Goal: Information Seeking & Learning: Learn about a topic

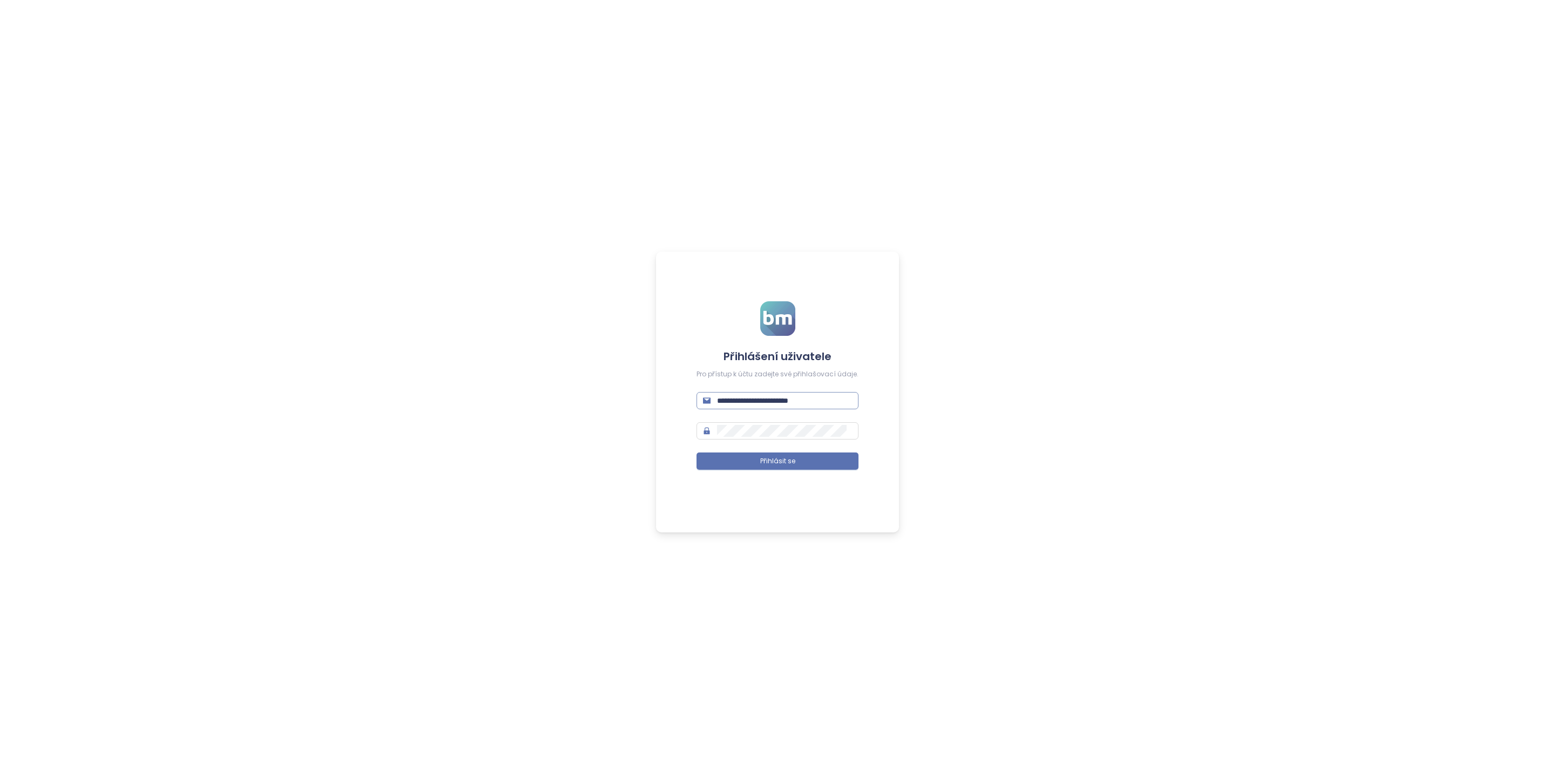
click at [761, 407] on span "**********" at bounding box center [778, 400] width 162 height 18
click at [761, 404] on input "**********" at bounding box center [785, 401] width 135 height 12
type input "**********"
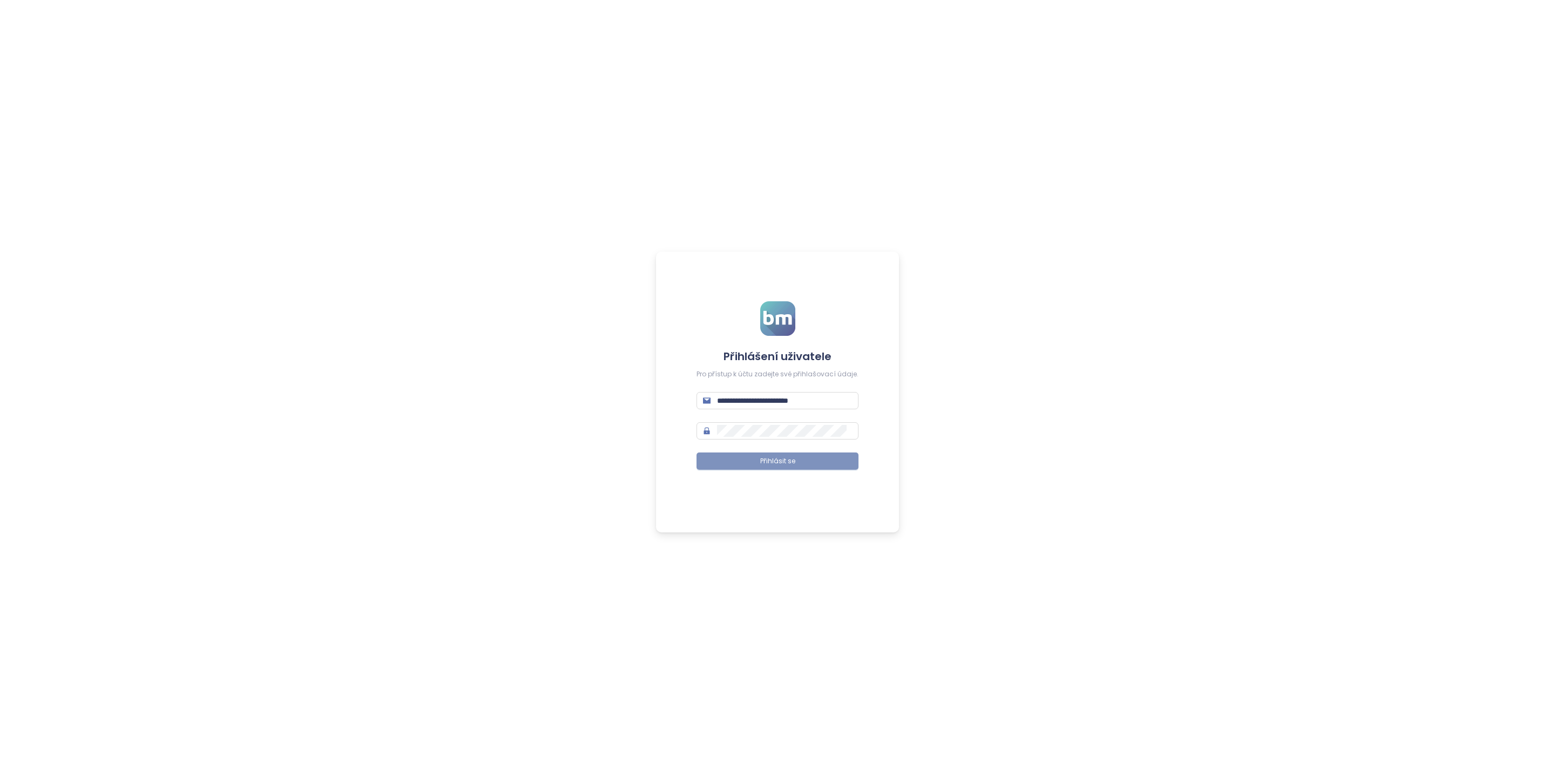
click at [818, 467] on button "Přihlásit se" at bounding box center [778, 461] width 162 height 18
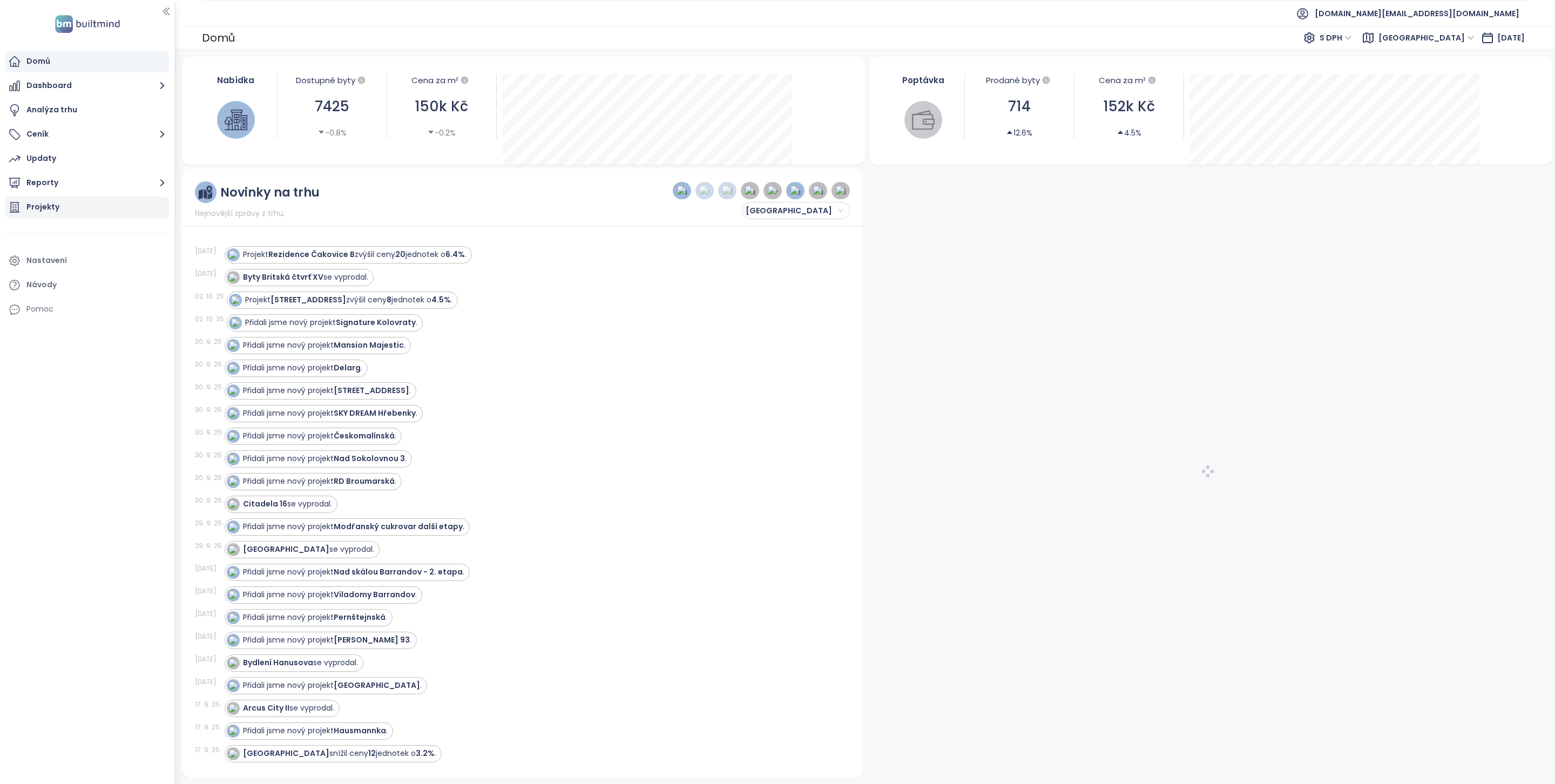
click at [39, 207] on div "Projekty" at bounding box center [43, 207] width 33 height 13
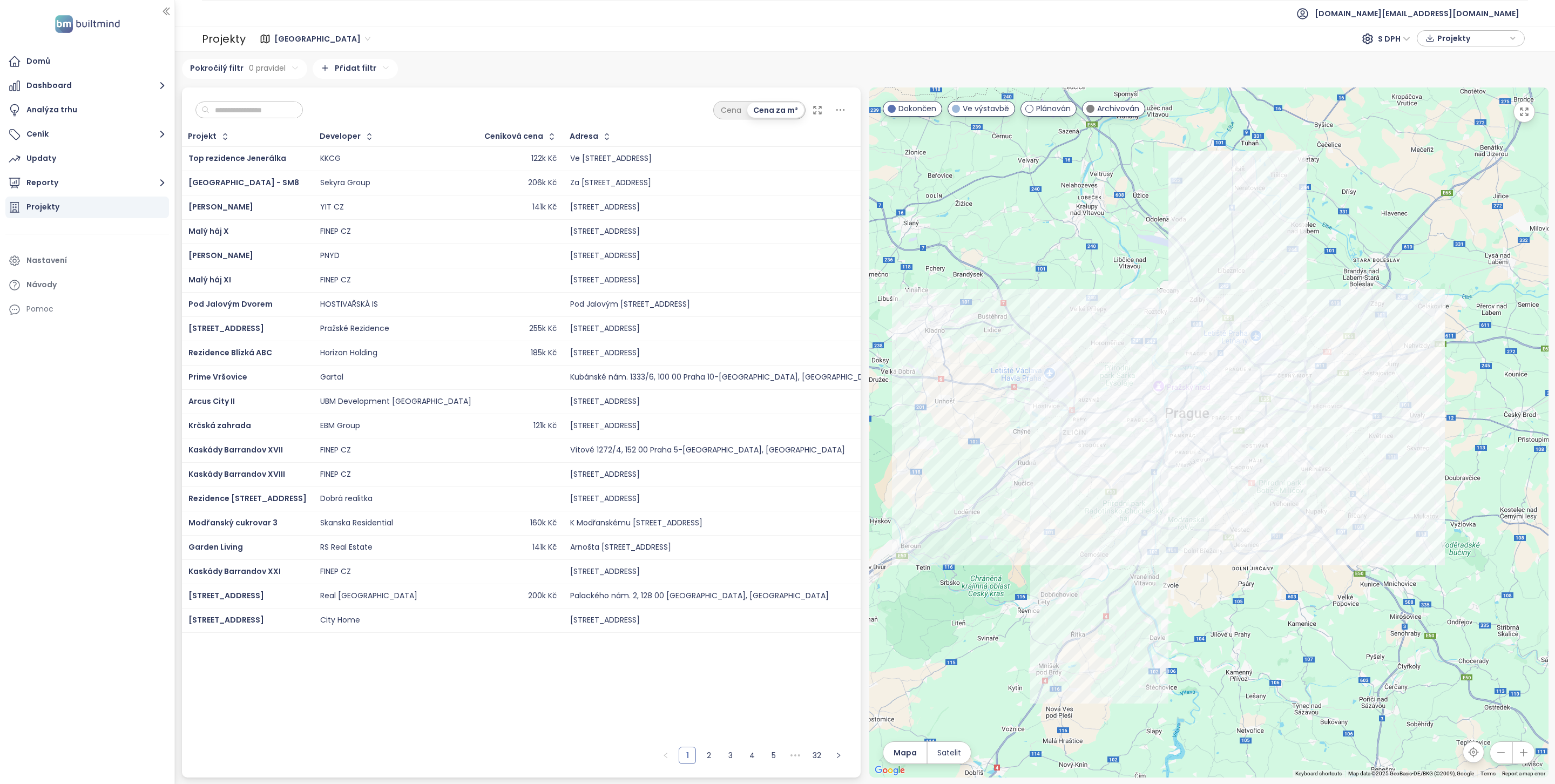
click at [226, 112] on input "text" at bounding box center [253, 110] width 88 height 16
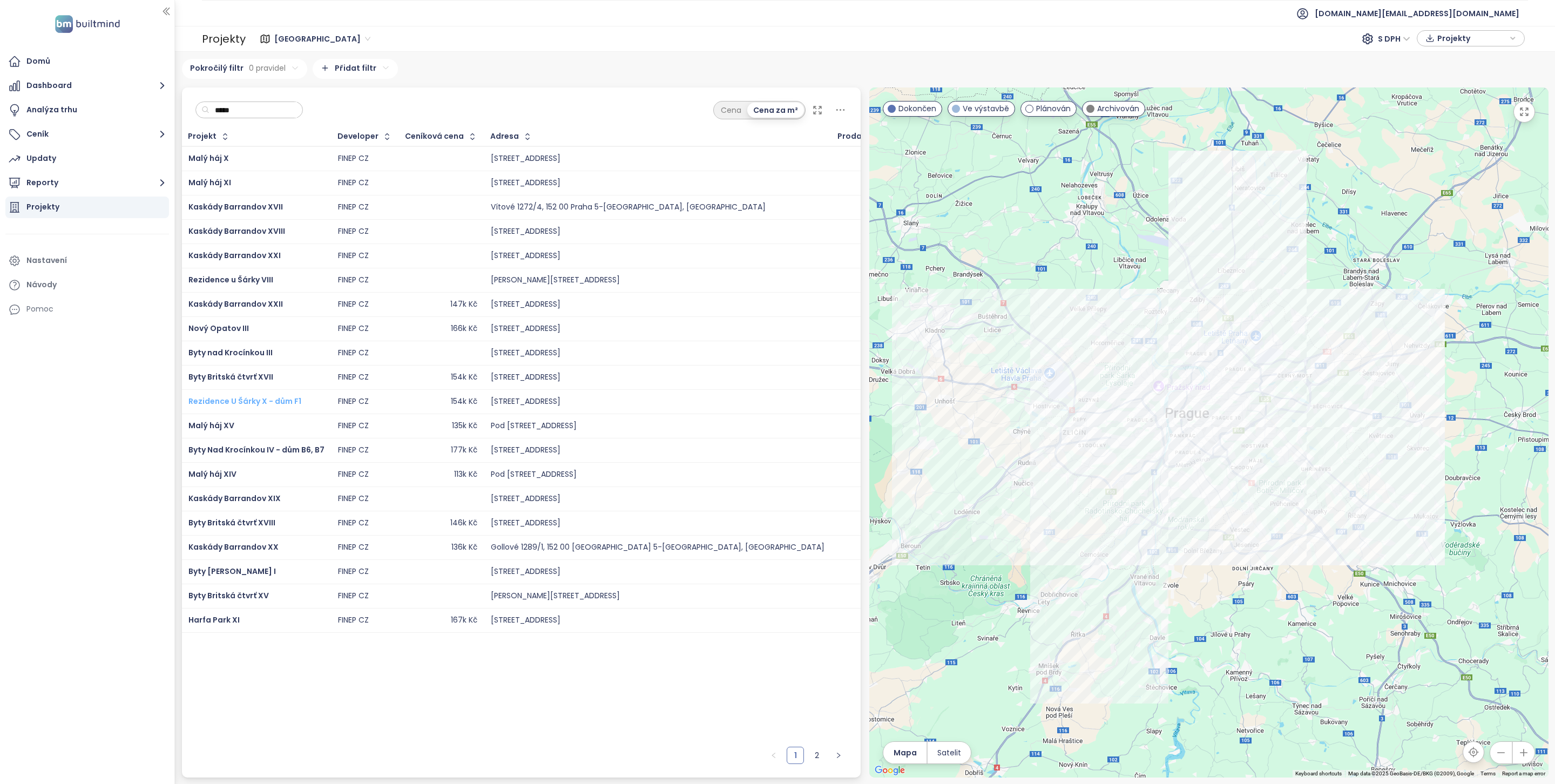
type input "*****"
click at [274, 407] on span "Rezidence U Šárky X - dům F1" at bounding box center [244, 401] width 113 height 11
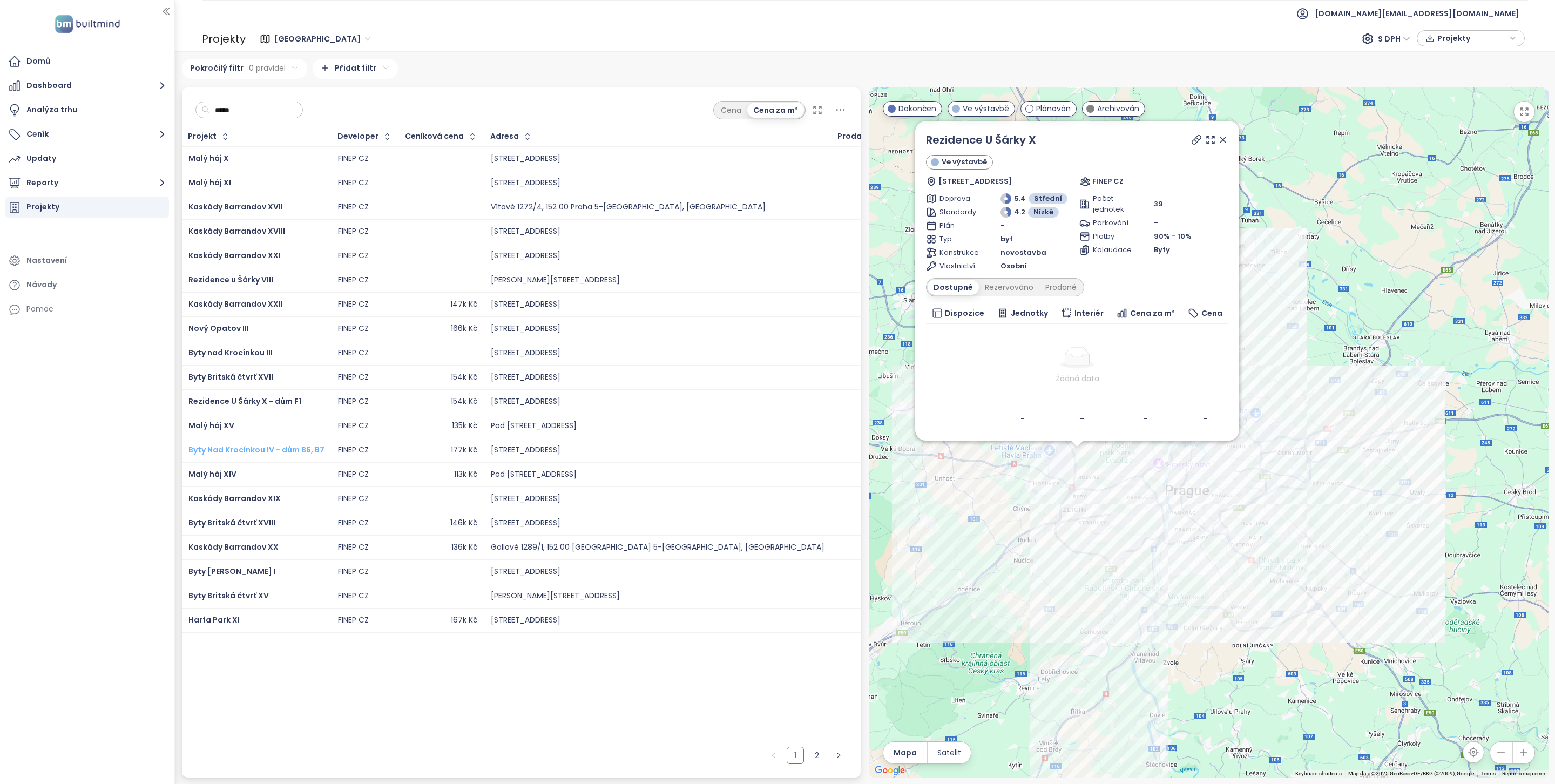
click at [290, 453] on span "Byty Nad Krocínkou IV - dům B6, B7" at bounding box center [256, 450] width 136 height 11
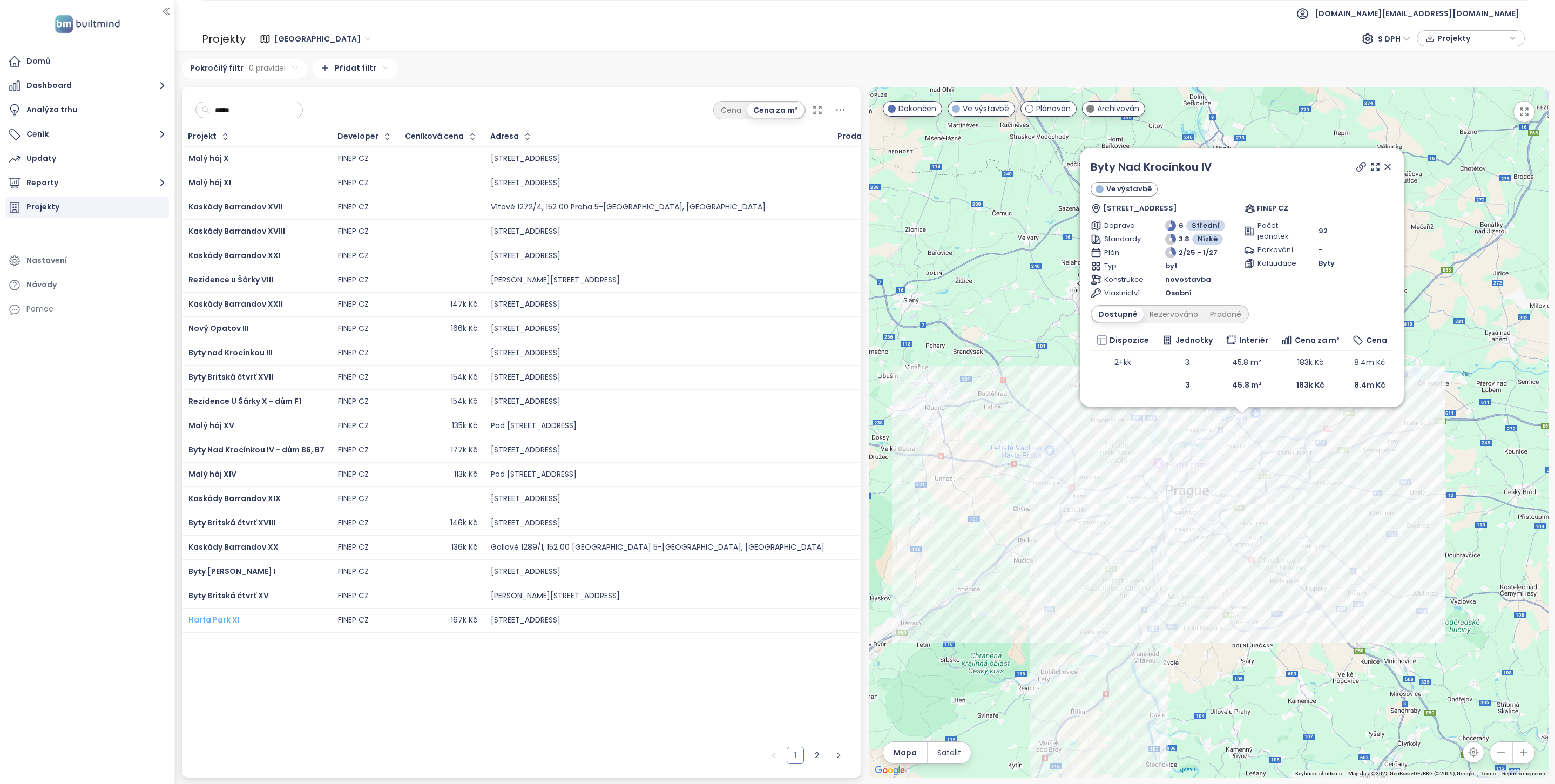
click at [227, 622] on span "Harfa Park XI" at bounding box center [214, 620] width 51 height 11
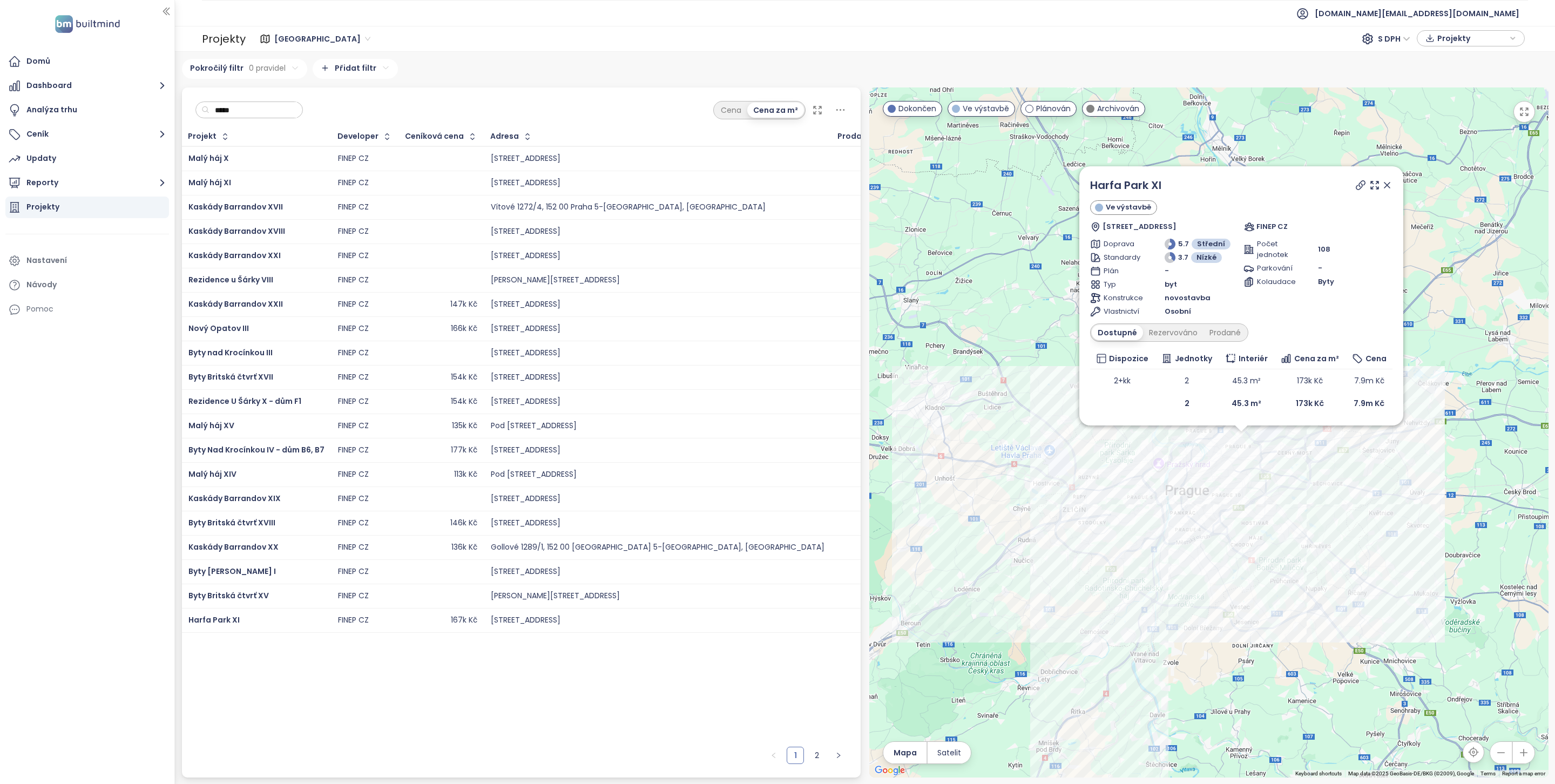
click at [289, 33] on span "Praha" at bounding box center [322, 39] width 96 height 16
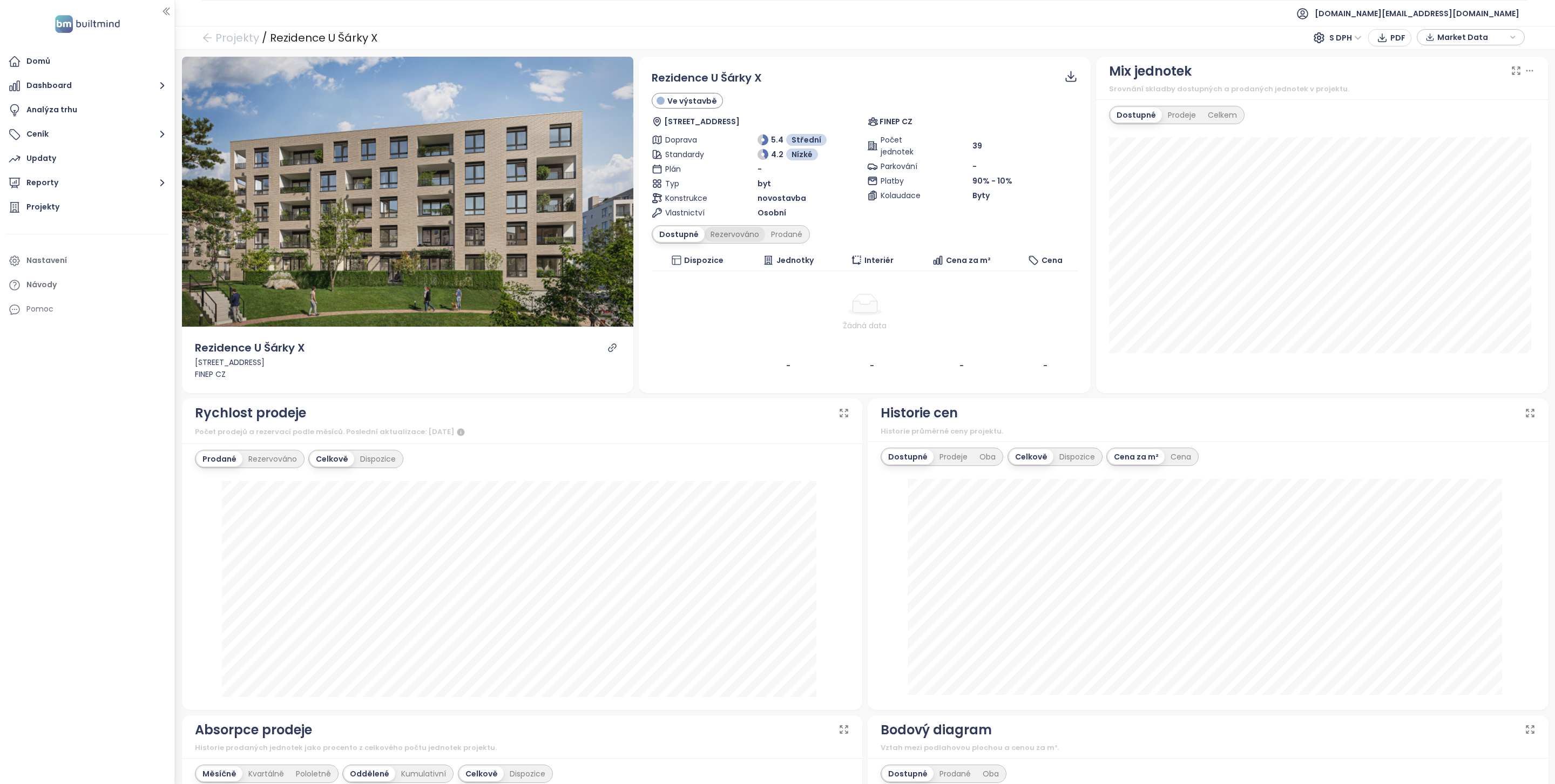
click at [739, 234] on div "Rezervováno" at bounding box center [735, 234] width 60 height 15
click at [679, 233] on div "Dostupné" at bounding box center [677, 234] width 48 height 15
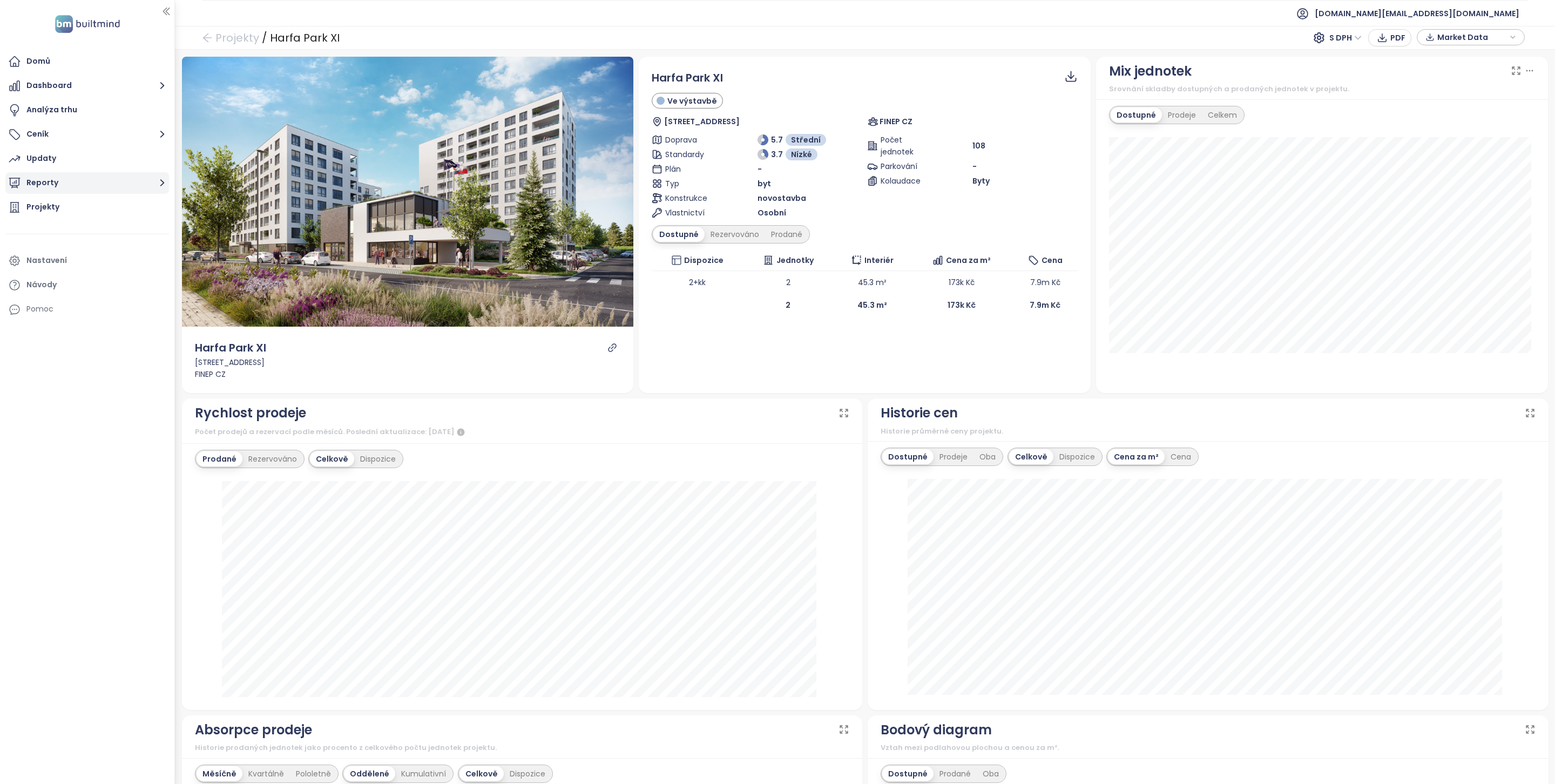
click at [113, 182] on button "Reporty" at bounding box center [87, 183] width 164 height 22
click at [89, 283] on div "Středočeský kraj" at bounding box center [74, 287] width 79 height 13
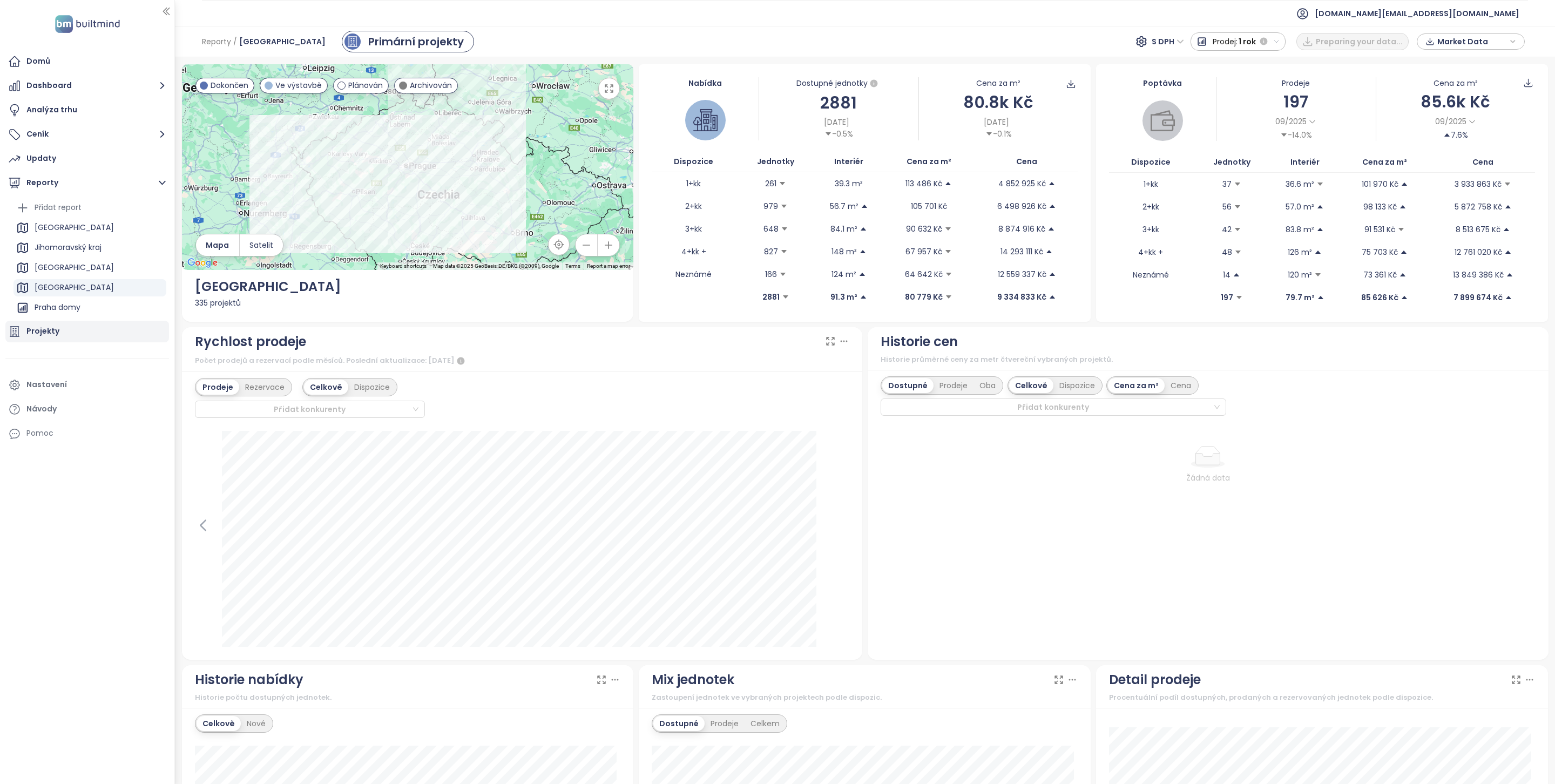
click at [59, 334] on div "Projekty" at bounding box center [87, 331] width 164 height 22
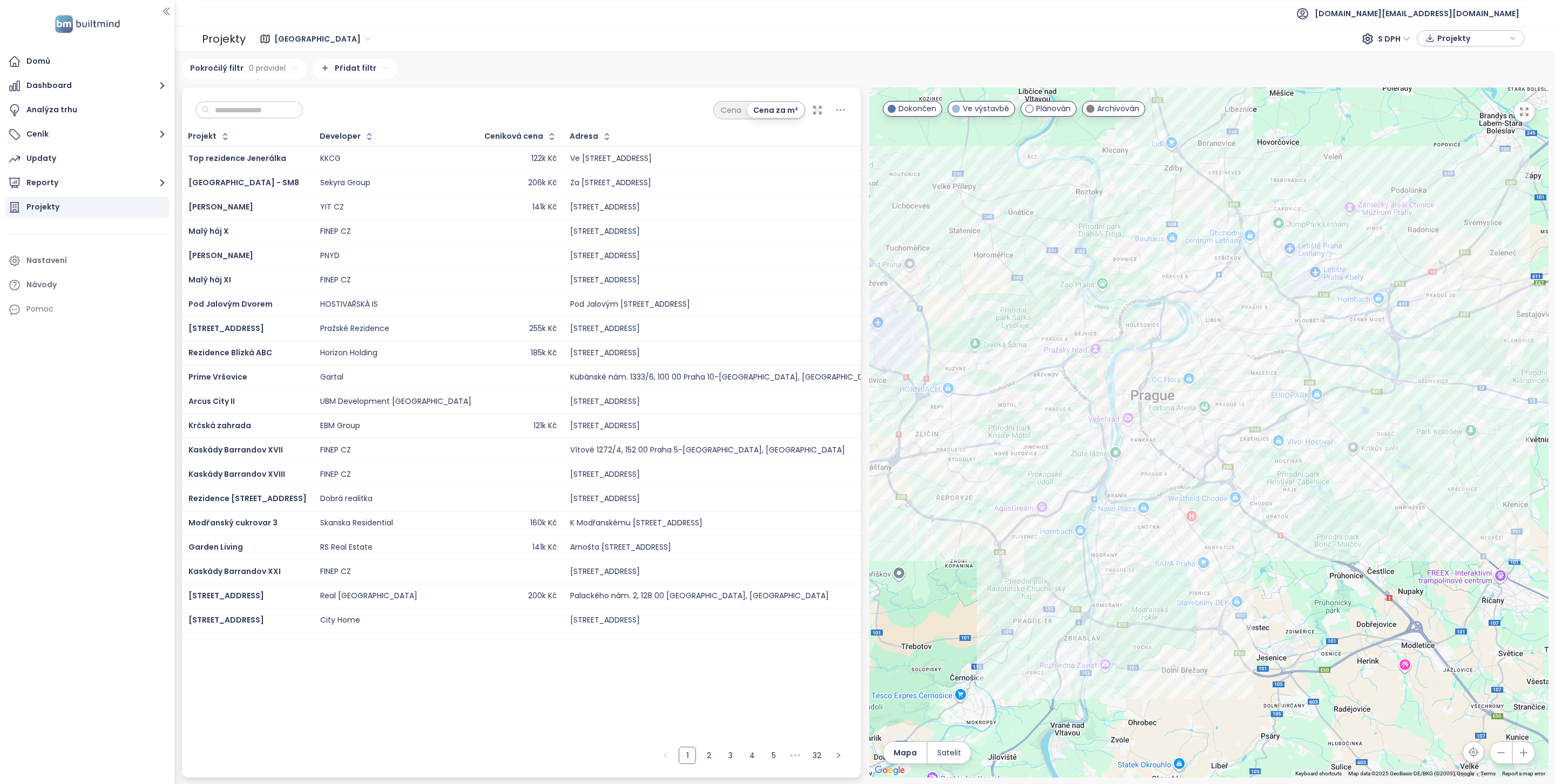
click at [286, 46] on span "[GEOGRAPHIC_DATA]" at bounding box center [322, 39] width 96 height 16
click at [305, 109] on div "Středočeský kraj" at bounding box center [325, 112] width 96 height 12
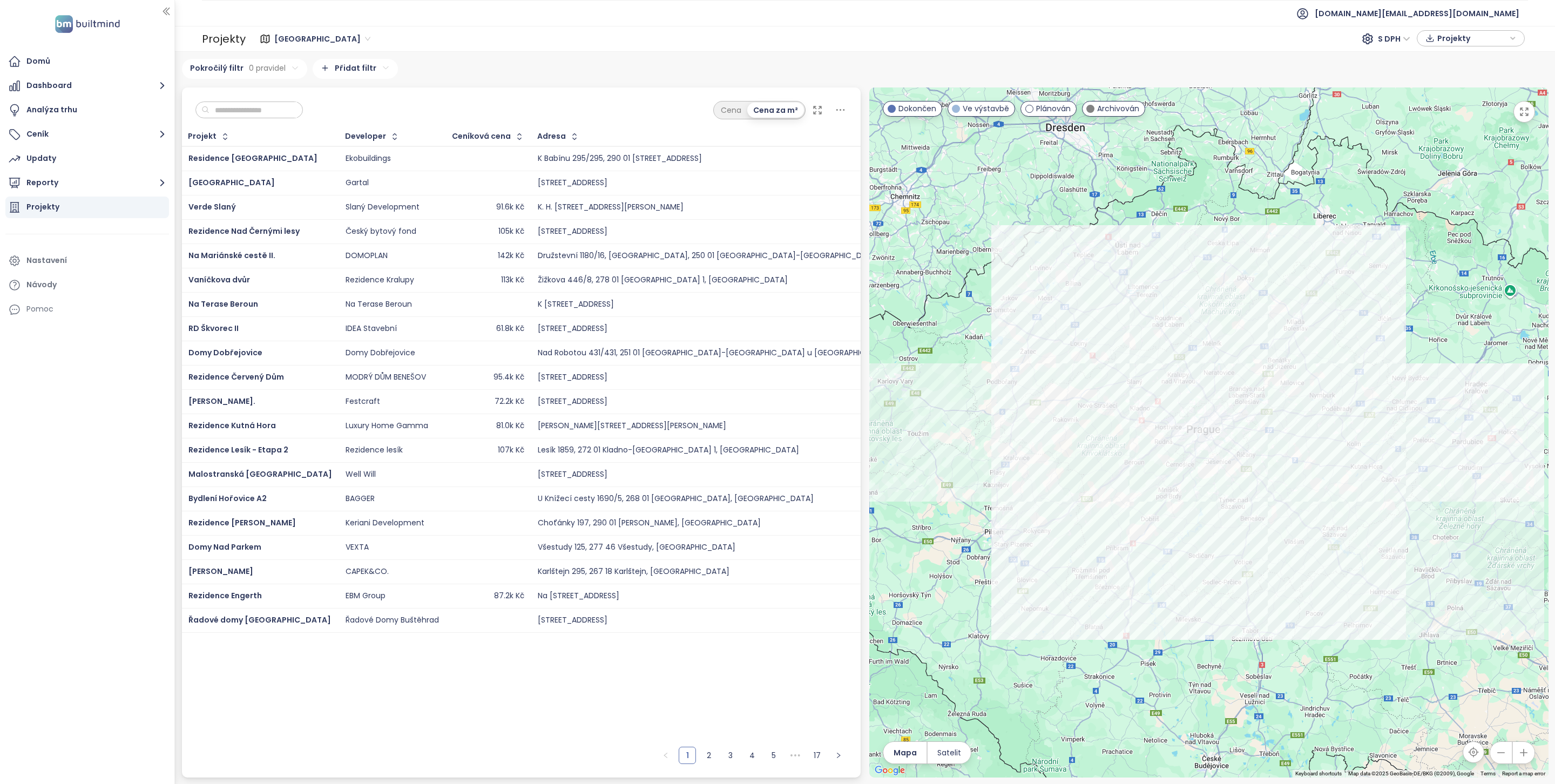
click at [245, 105] on input "text" at bounding box center [253, 110] width 88 height 16
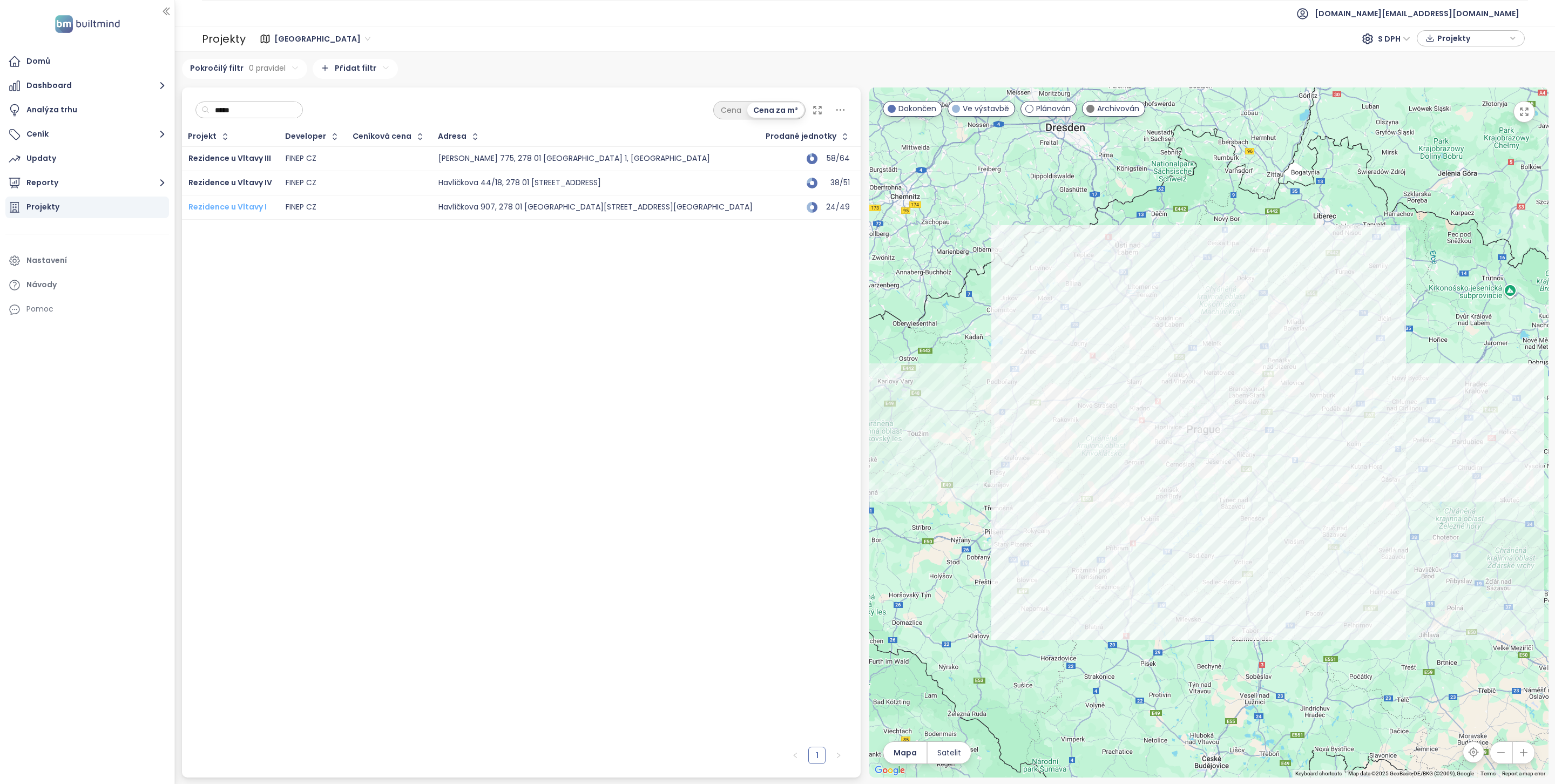
type input "*****"
click at [246, 210] on span "Rezidence u Vltavy I" at bounding box center [228, 207] width 78 height 11
click at [248, 180] on span "Rezidence u Vltavy IV" at bounding box center [230, 182] width 84 height 11
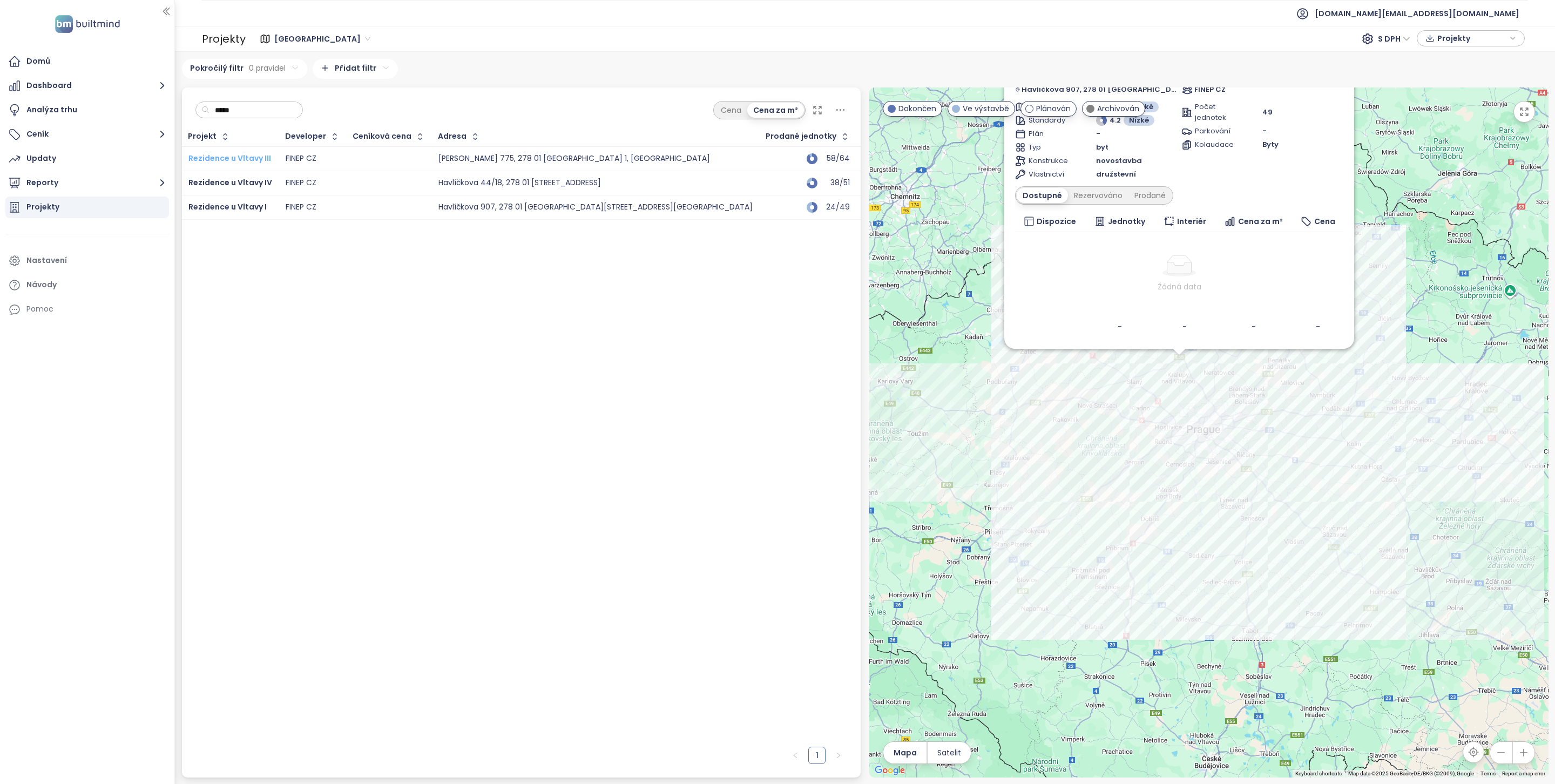
click at [249, 156] on span "Rezidence u Vltavy III" at bounding box center [229, 158] width 83 height 11
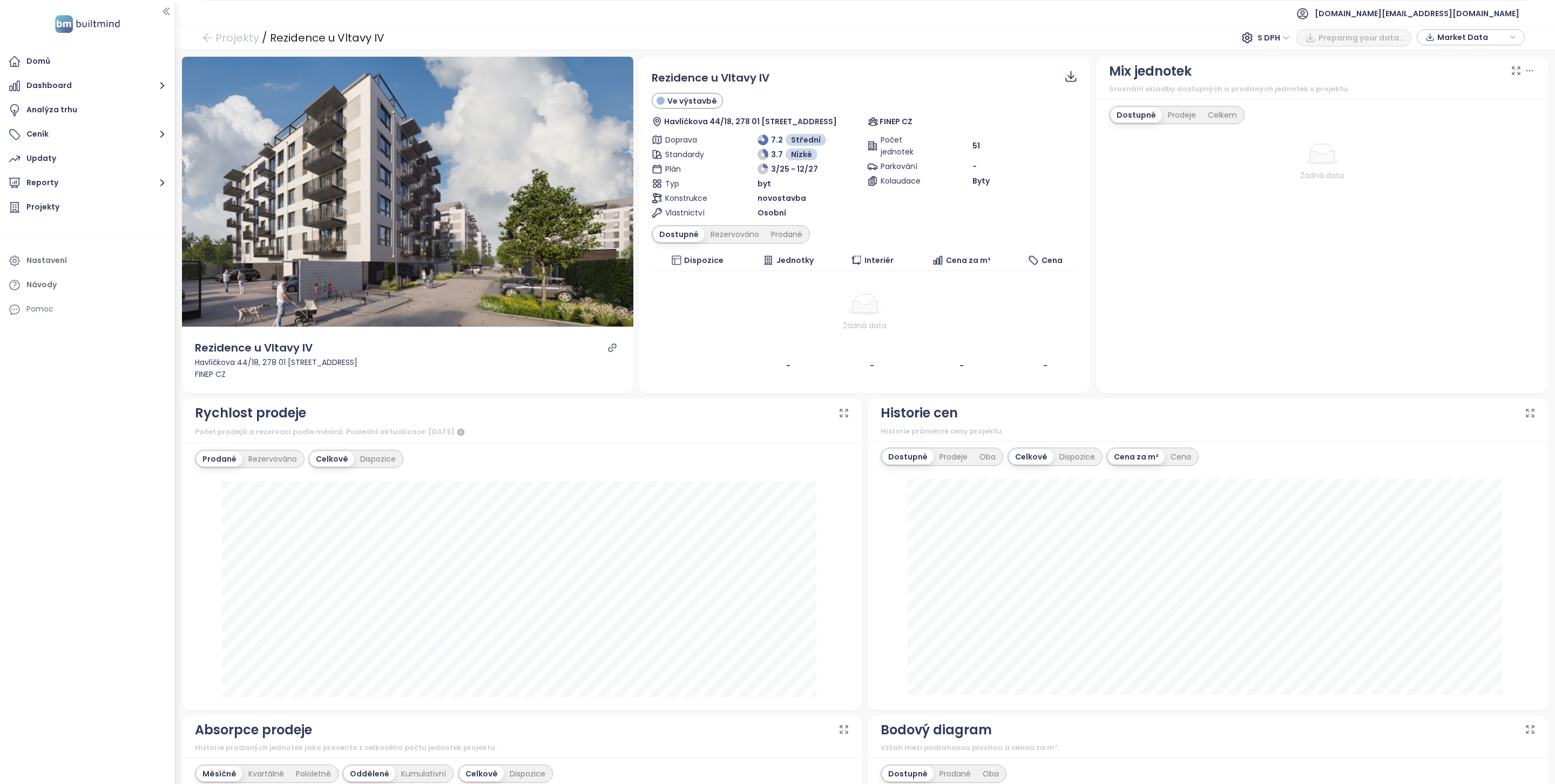
click at [729, 246] on div "Rezidence u Vltavy IV Ve výstavbě Havlíčkova 44/18, 278 01 Kralupy nad Vltavou-…" at bounding box center [865, 223] width 426 height 307
click at [734, 235] on div "Rezervováno" at bounding box center [735, 234] width 60 height 15
click at [792, 234] on div "Prodané" at bounding box center [787, 234] width 43 height 15
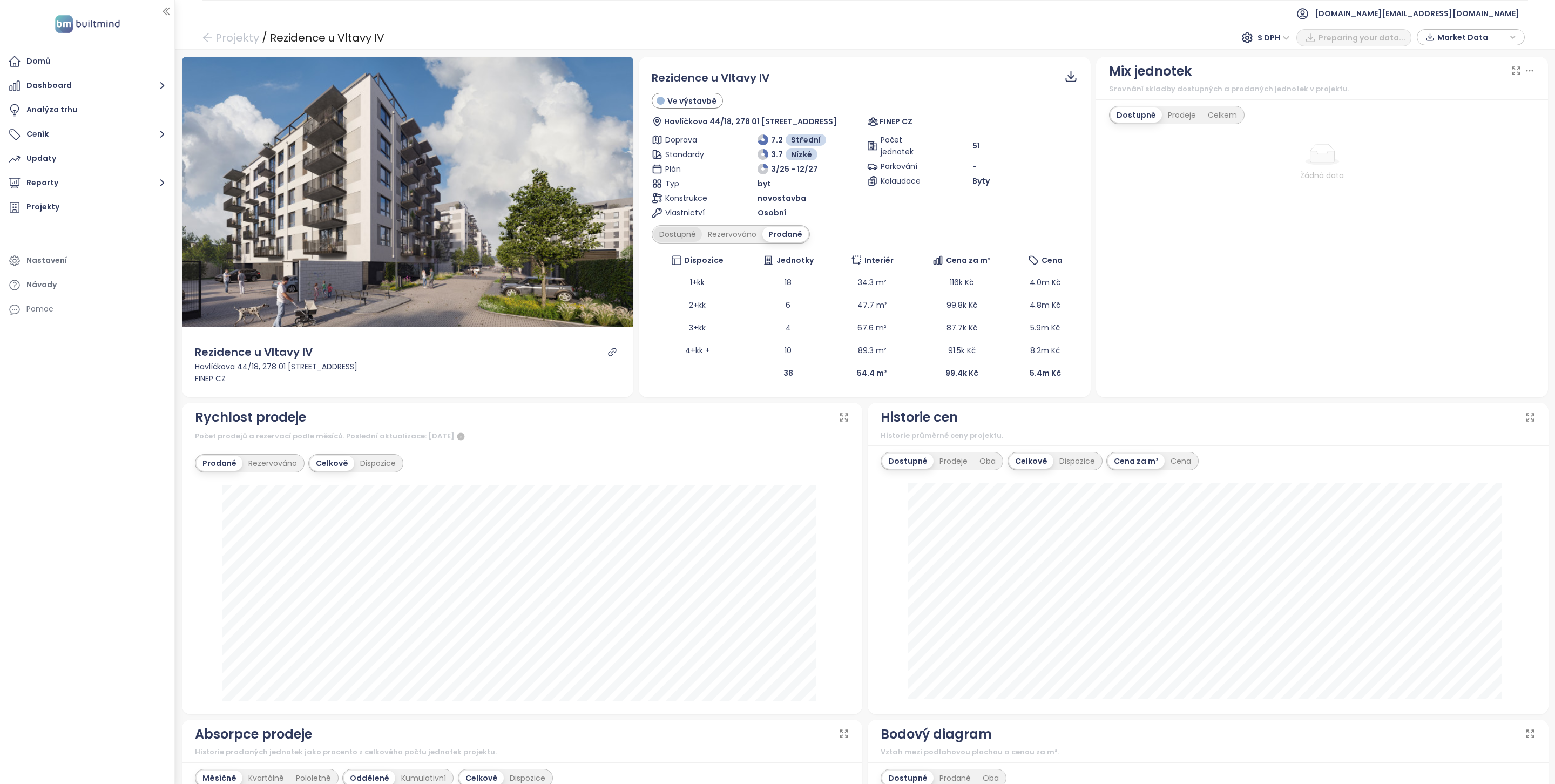
click at [658, 231] on div "Dostupné" at bounding box center [677, 234] width 48 height 15
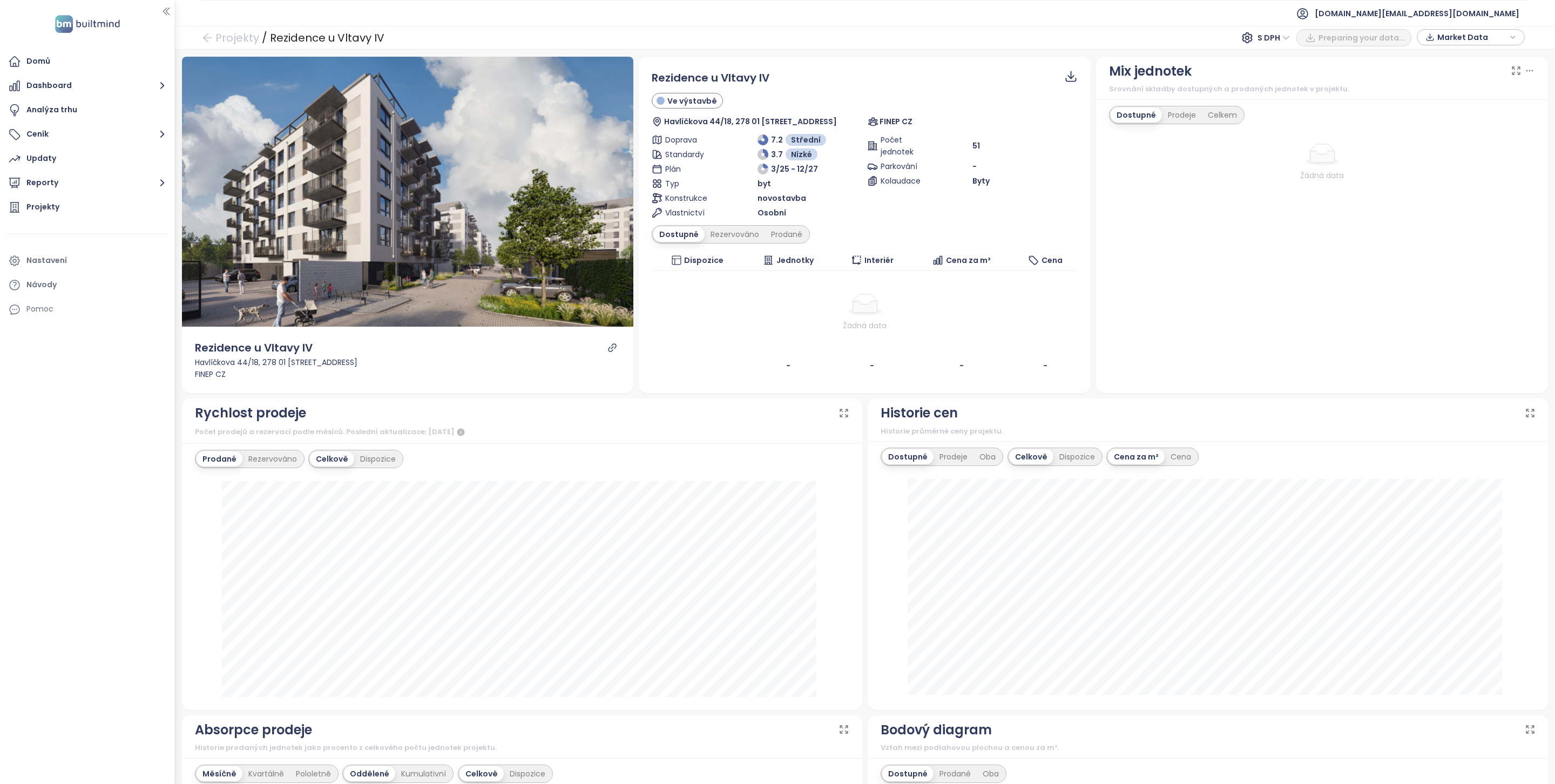
click at [727, 245] on div "Rezidence u Vltavy IV Ve výstavbě Havlíčkova 44/18, 278 01 Kralupy nad Vltavou-…" at bounding box center [865, 223] width 426 height 307
click at [732, 239] on div "Rezervováno" at bounding box center [735, 234] width 60 height 15
click at [778, 238] on div "Prodané" at bounding box center [787, 234] width 43 height 15
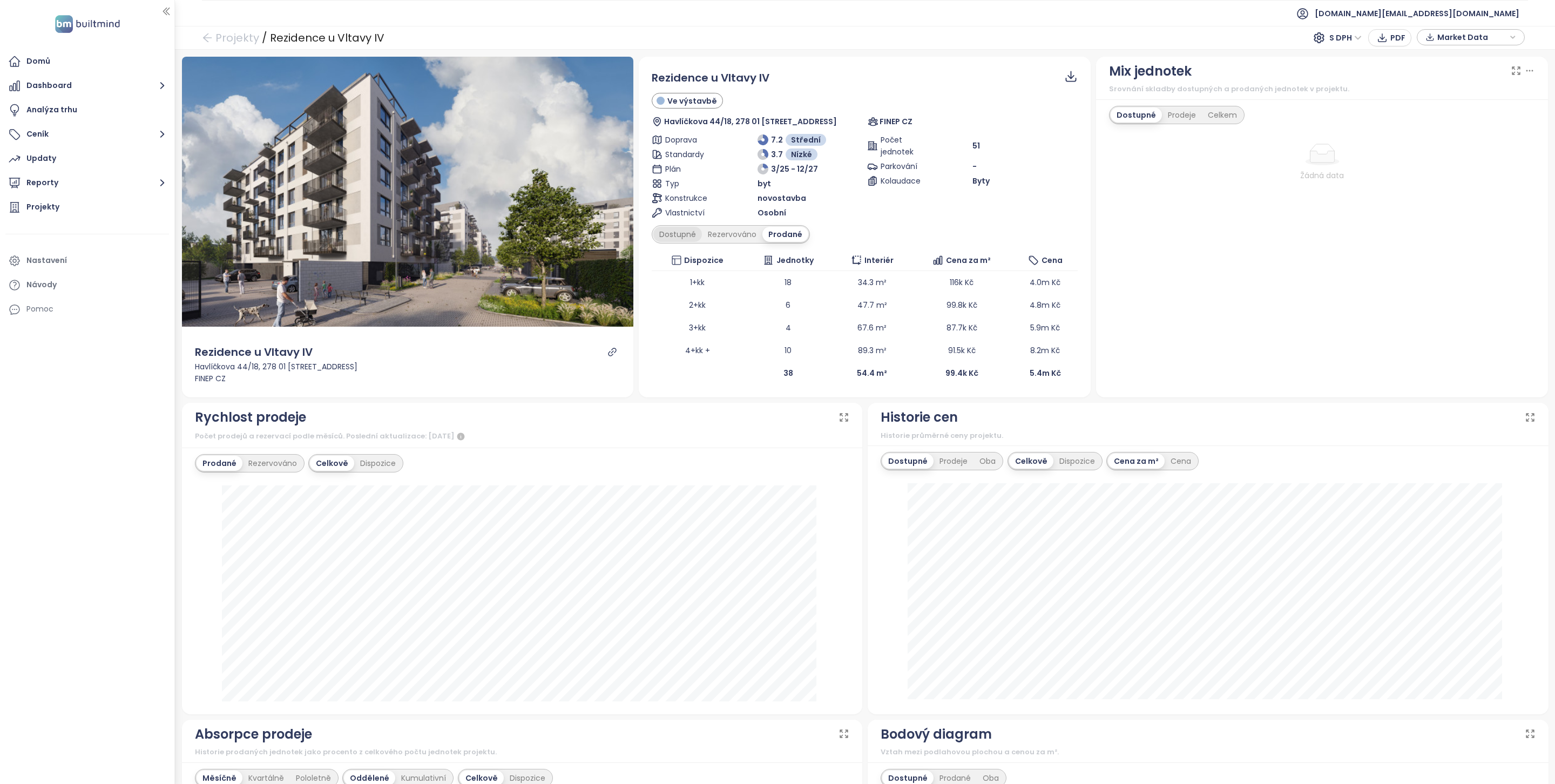
click at [672, 232] on div "Dostupné" at bounding box center [677, 234] width 48 height 15
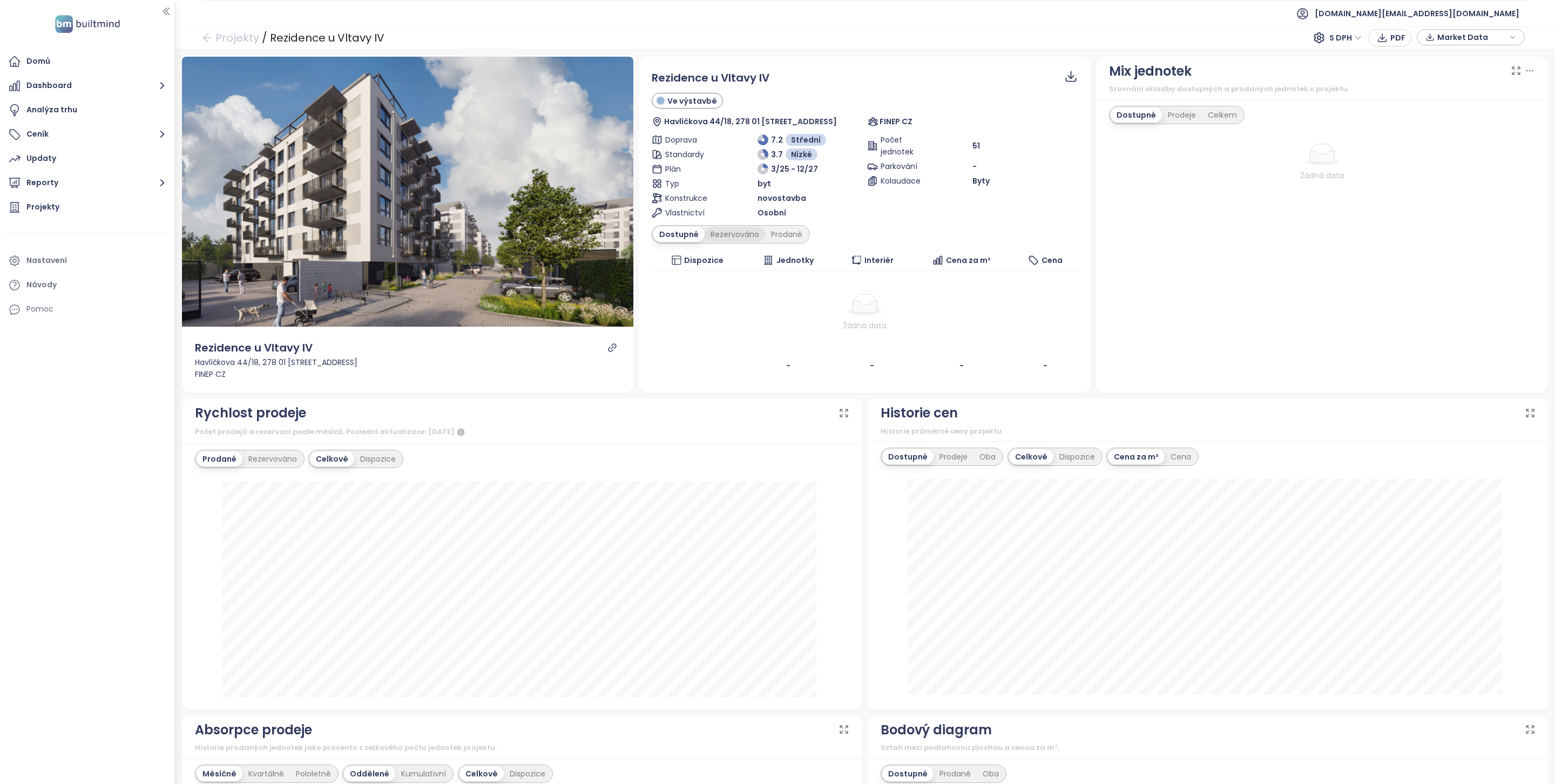
click at [726, 239] on div "Rezervováno" at bounding box center [735, 234] width 60 height 15
click at [787, 226] on div "Dostupné Rezervováno Prodané" at bounding box center [731, 234] width 159 height 18
click at [787, 235] on div "Prodané" at bounding box center [787, 234] width 43 height 15
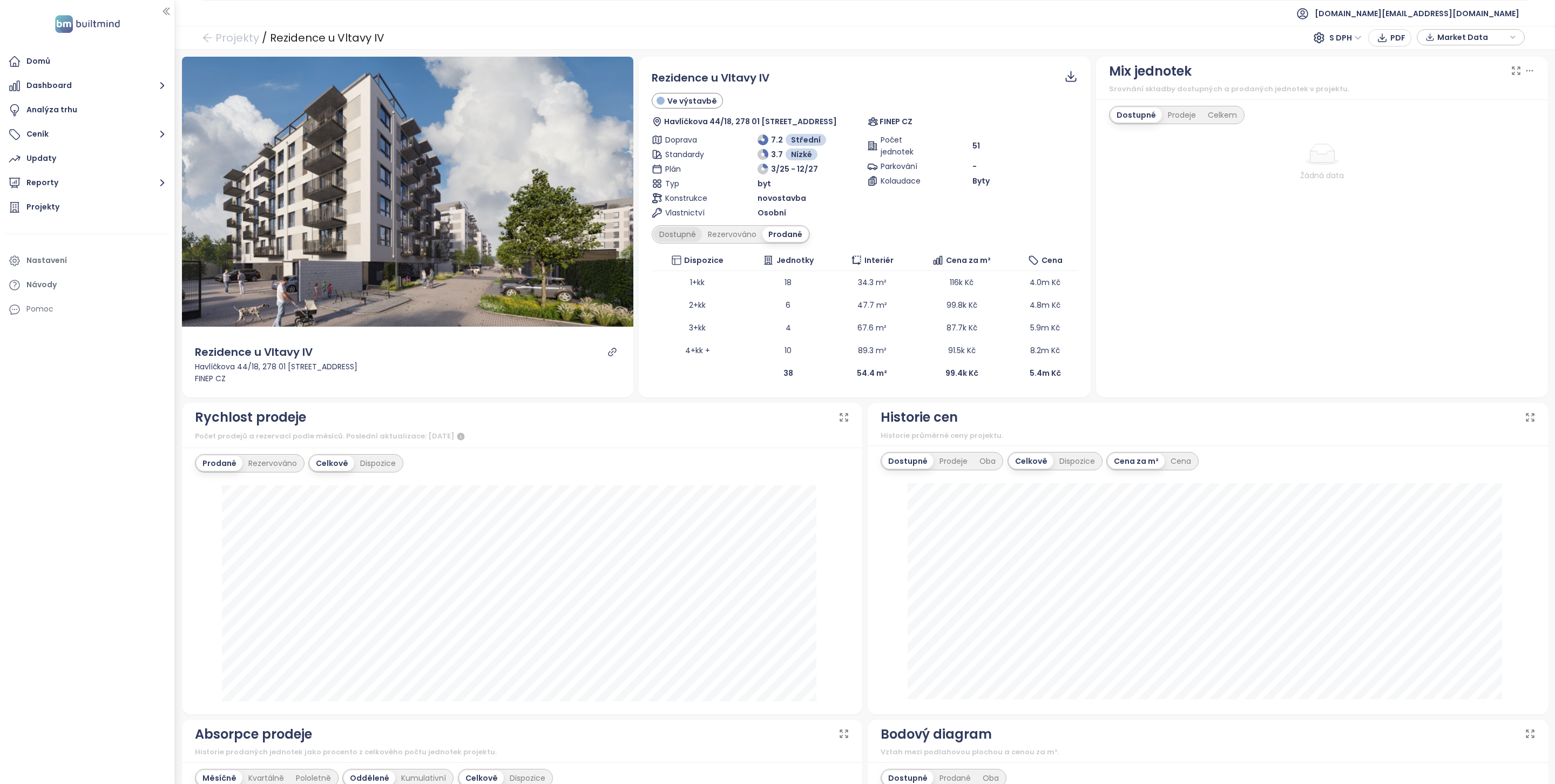
click at [679, 237] on div "Dostupné" at bounding box center [677, 234] width 48 height 15
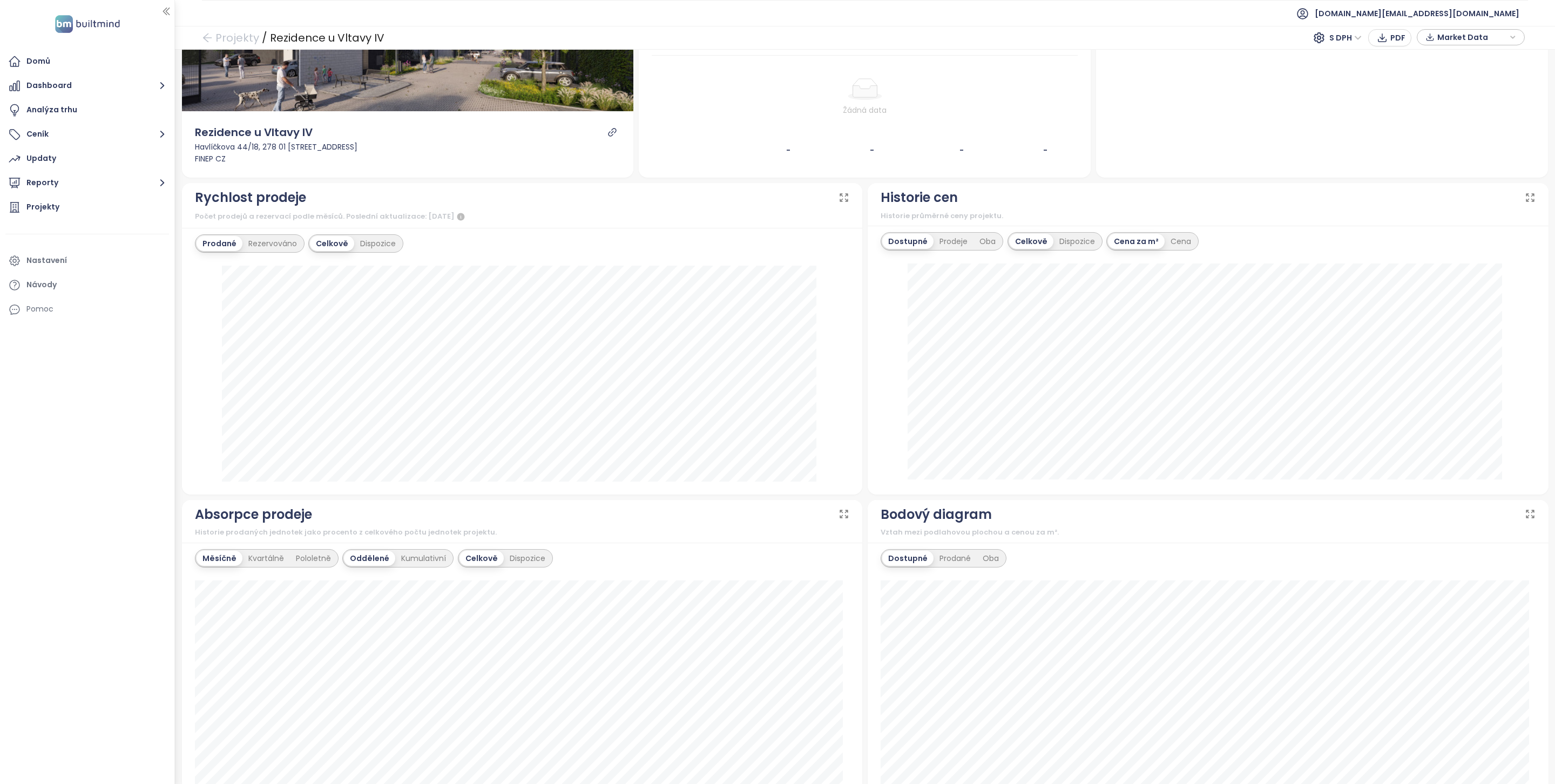
scroll to position [565, 0]
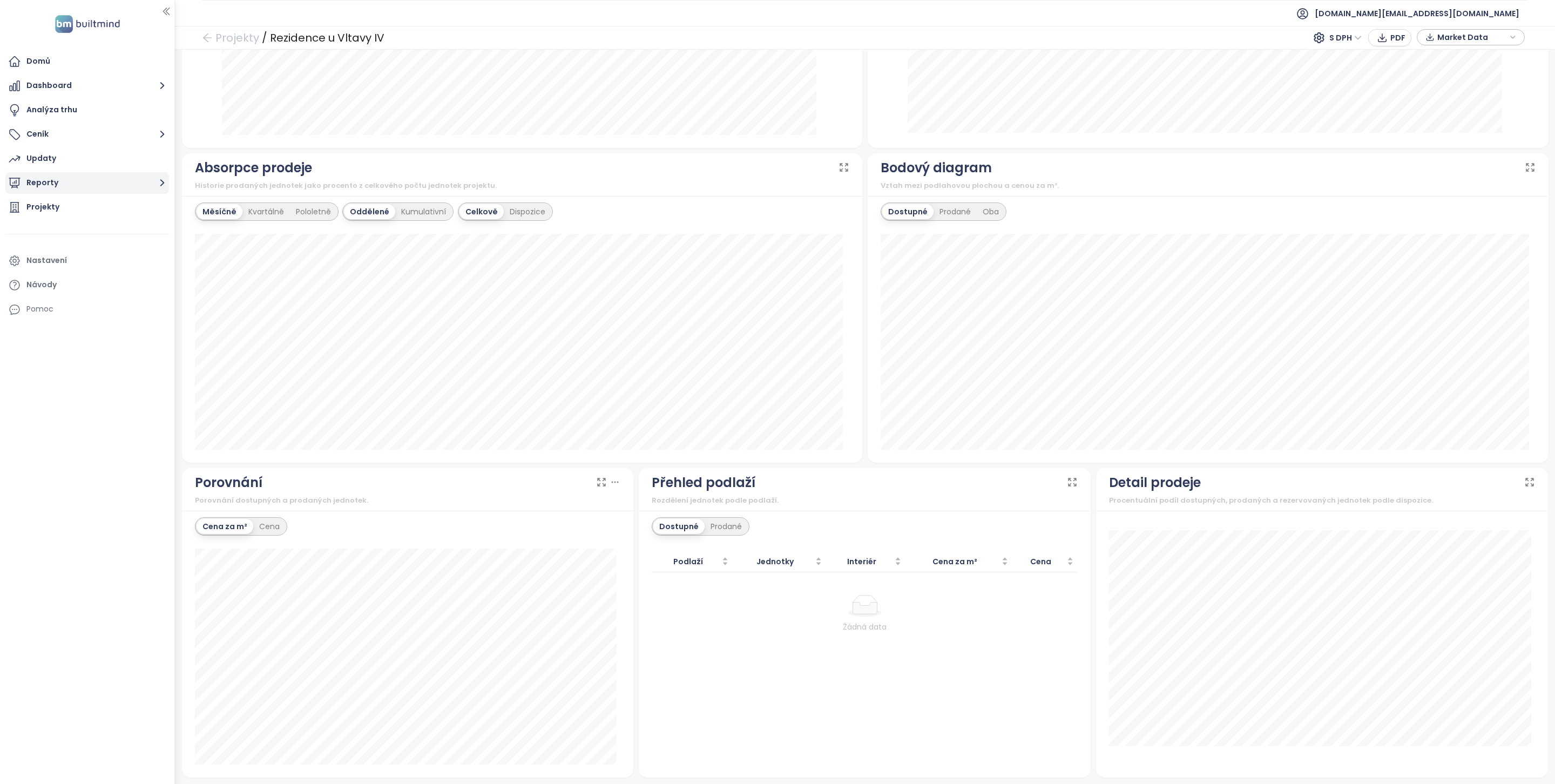
click at [110, 179] on button "Reporty" at bounding box center [87, 183] width 164 height 22
click at [90, 287] on div "Středočeský kraj" at bounding box center [74, 287] width 79 height 13
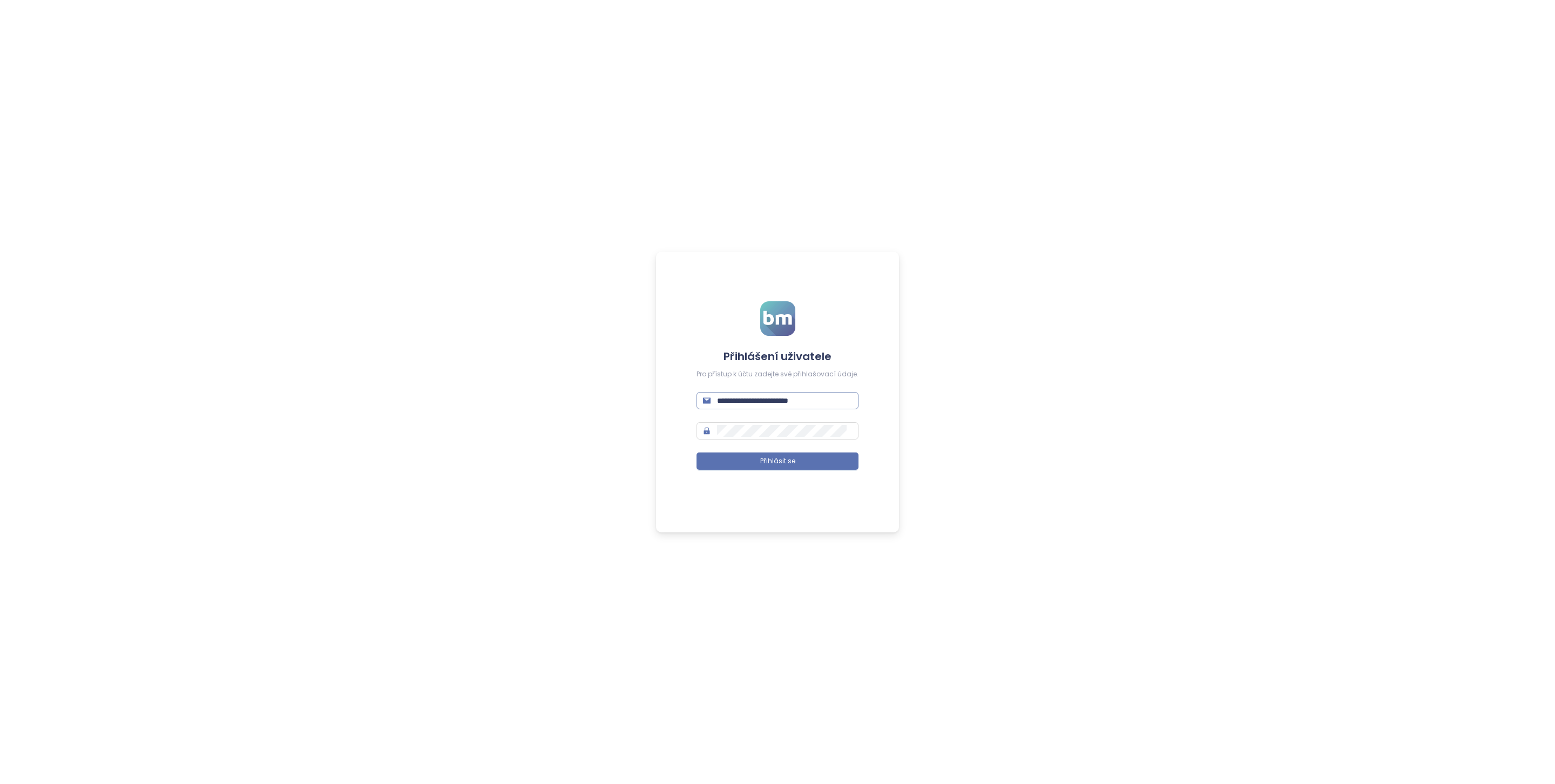
click at [744, 401] on input "**********" at bounding box center [785, 401] width 135 height 12
type input "**********"
click at [792, 462] on span "Přihlásit se" at bounding box center [778, 461] width 35 height 10
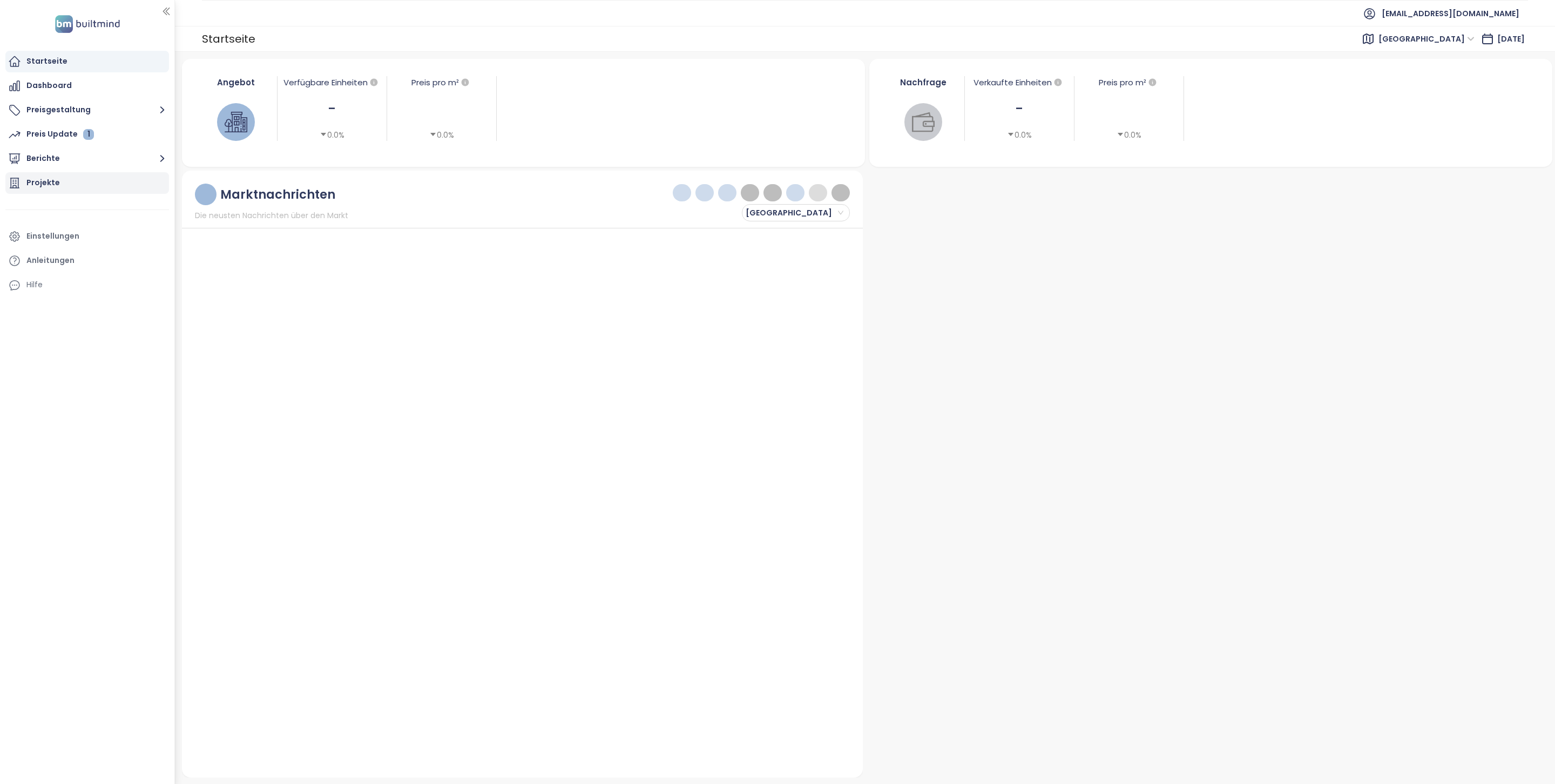
click at [55, 180] on div "Projekte" at bounding box center [43, 183] width 33 height 13
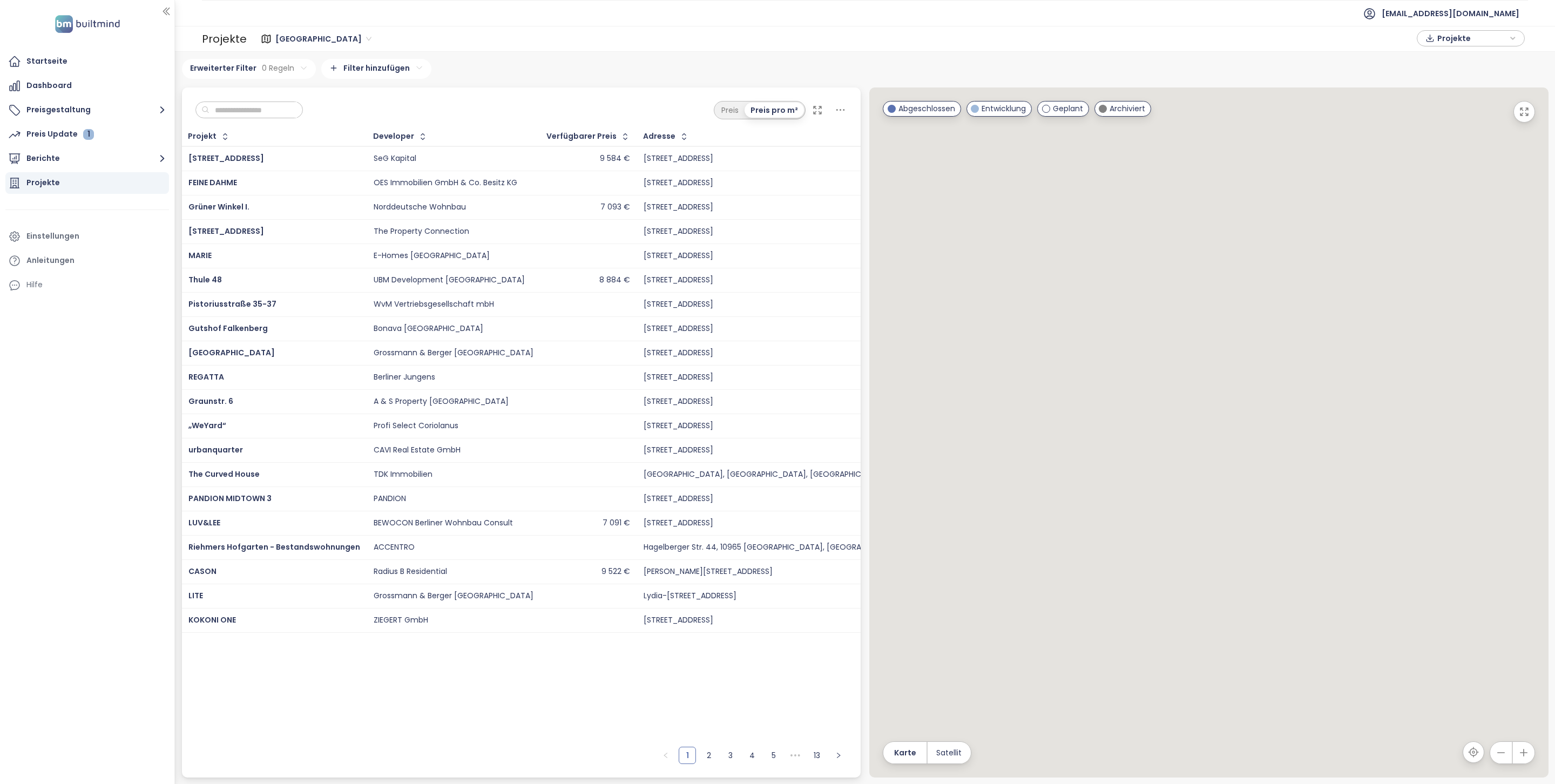
click at [272, 115] on input "text" at bounding box center [253, 110] width 88 height 16
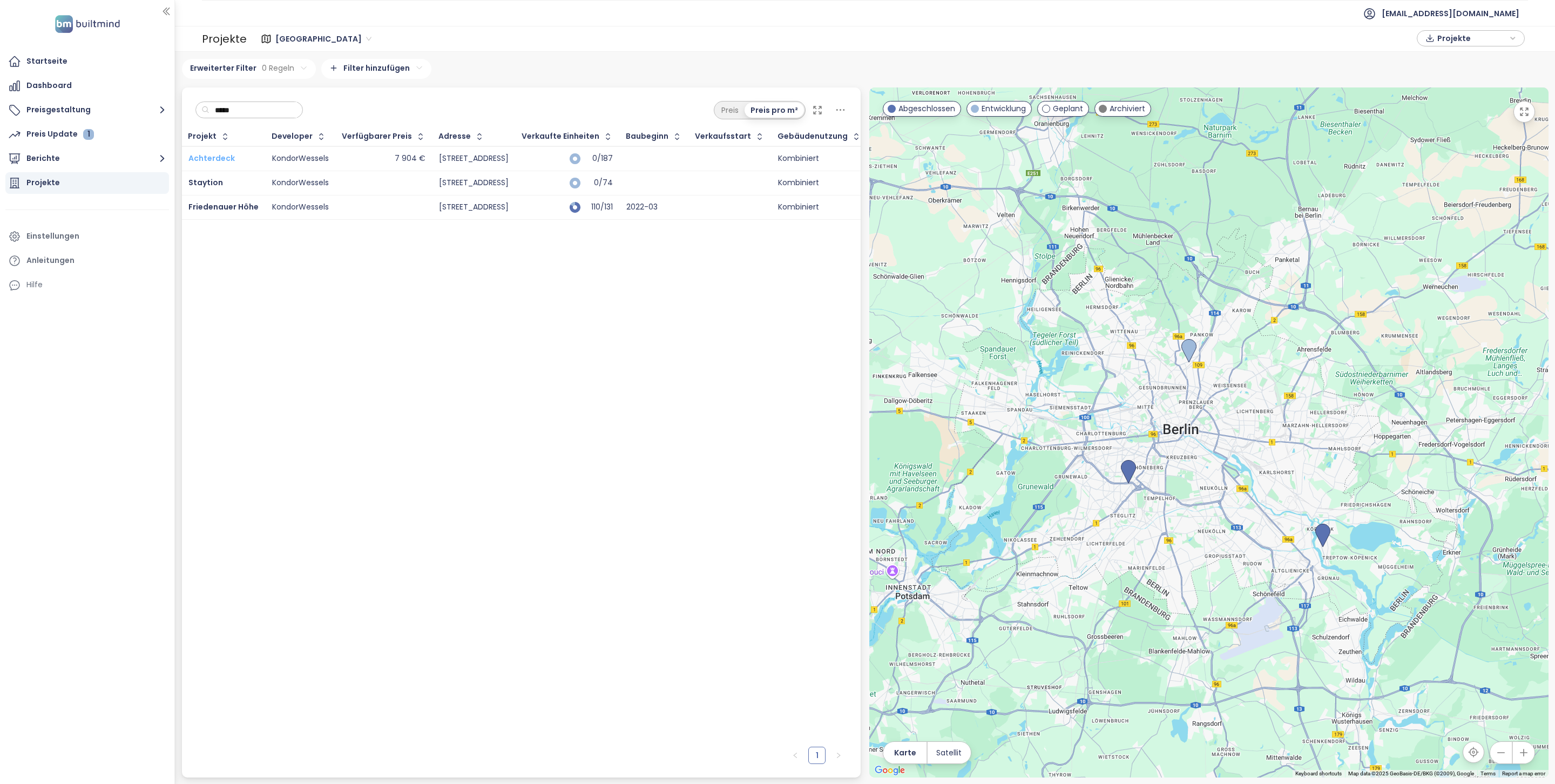
type input "*****"
click at [225, 158] on span "Achterdeck" at bounding box center [211, 158] width 46 height 11
click at [237, 209] on span "Friedenauer Höhe" at bounding box center [223, 207] width 70 height 11
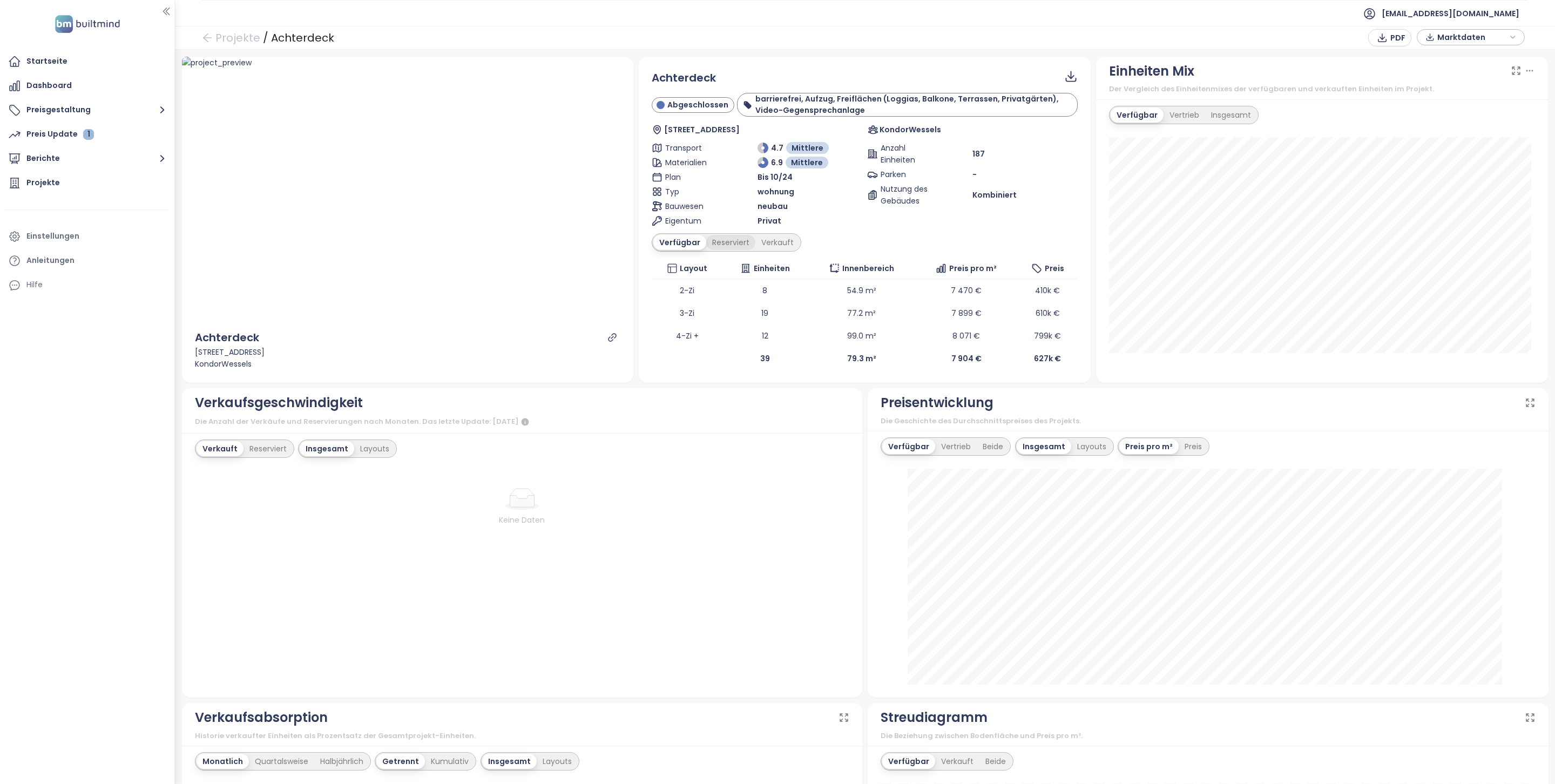
click at [740, 248] on div "Reserviert" at bounding box center [730, 242] width 49 height 15
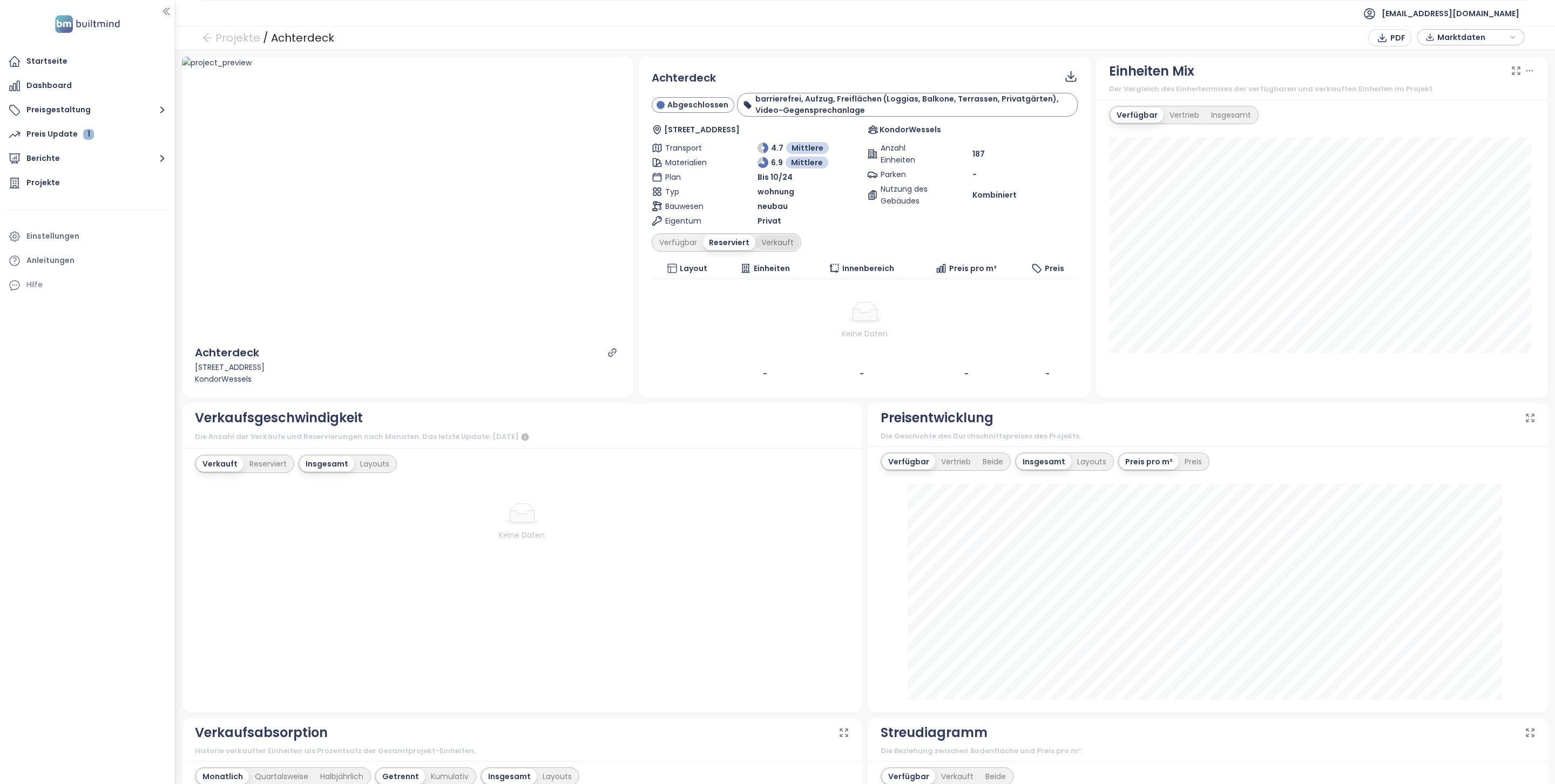
click at [782, 247] on div "Verkauft" at bounding box center [777, 242] width 44 height 15
click at [719, 240] on div "Reserviert" at bounding box center [727, 242] width 49 height 15
click at [688, 246] on div "Verfügbar" at bounding box center [678, 242] width 49 height 15
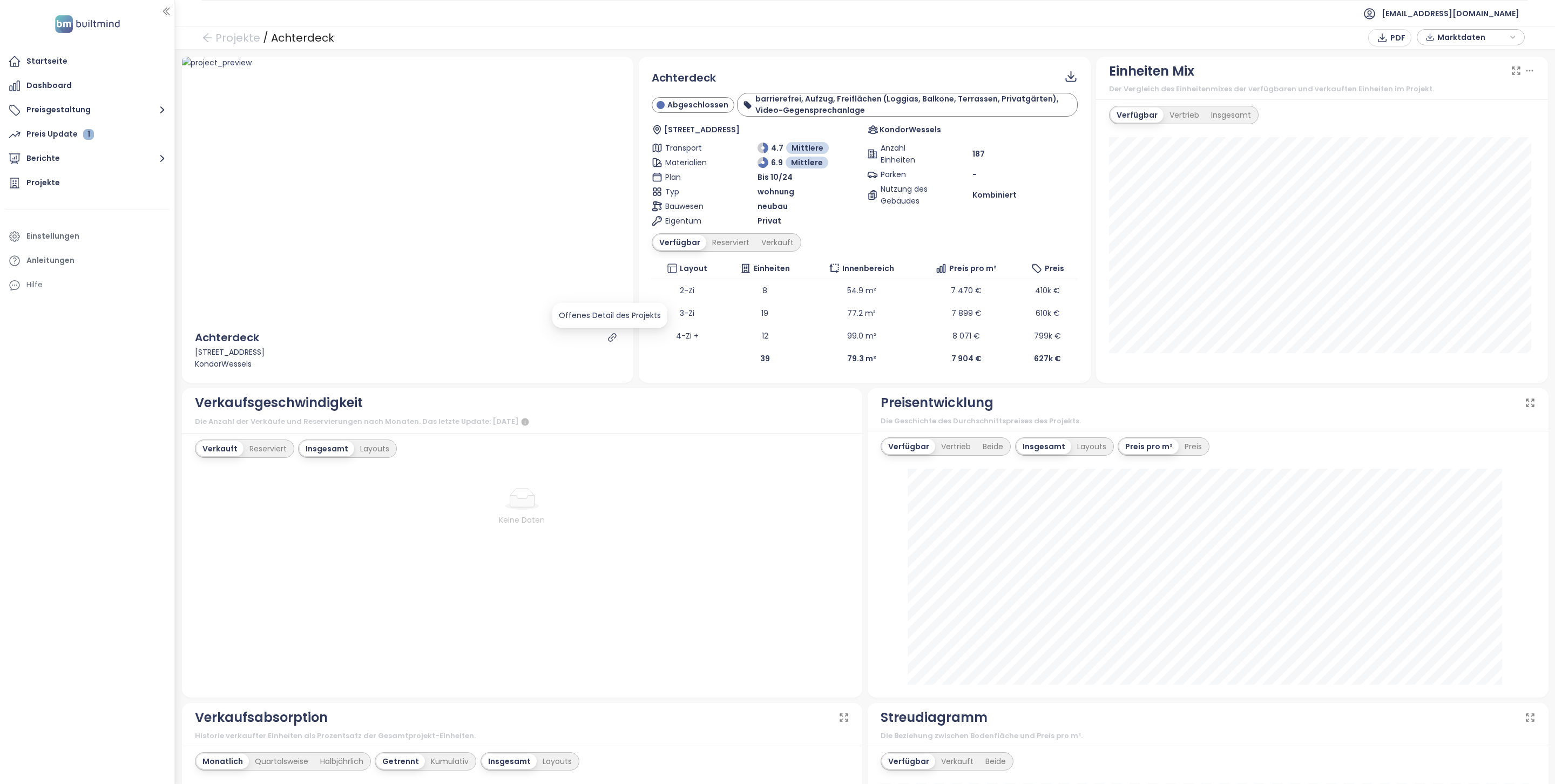
click at [611, 340] on icon "link" at bounding box center [612, 337] width 10 height 10
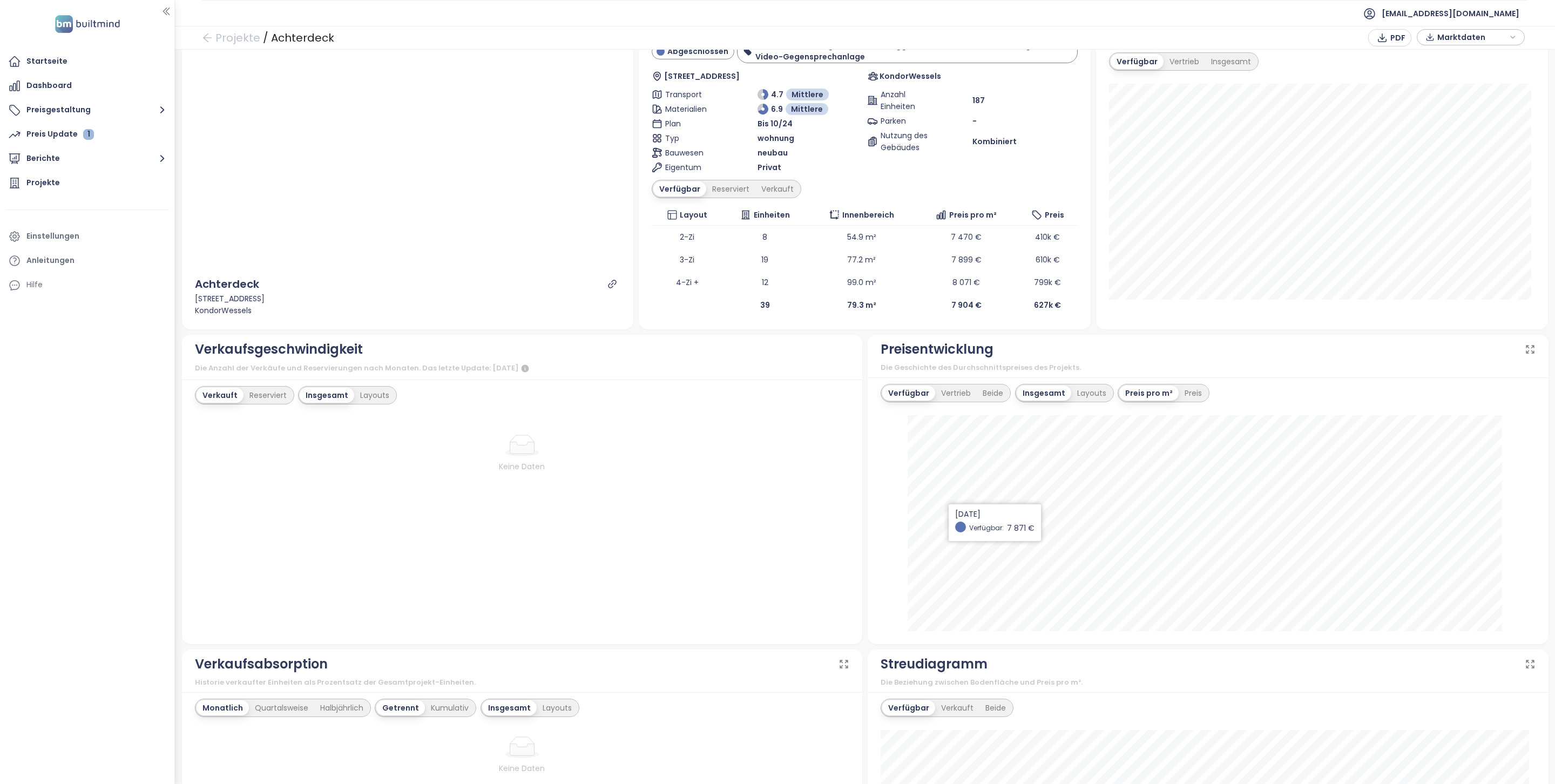
scroll to position [4, 0]
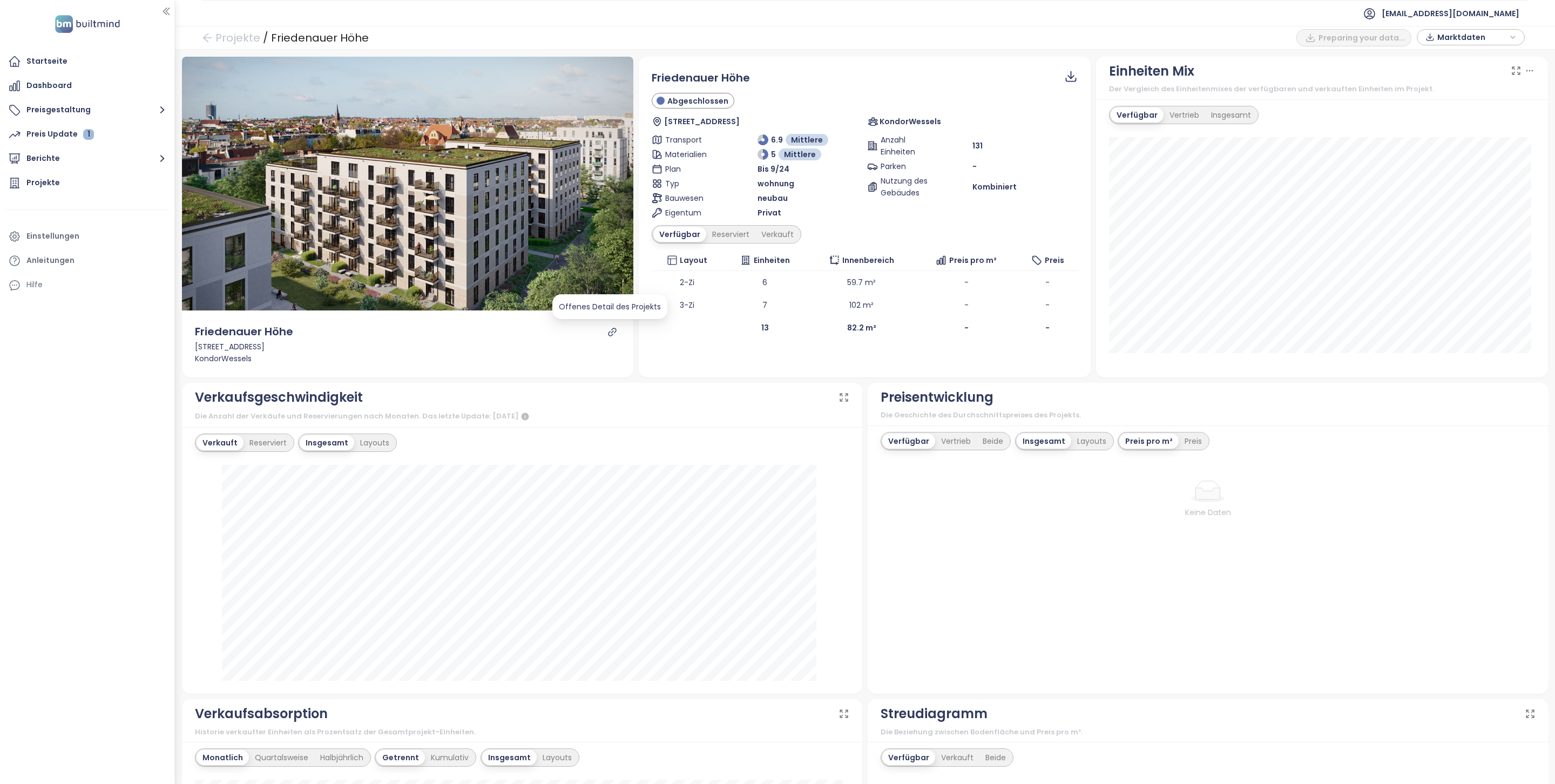
click at [608, 329] on icon "link" at bounding box center [612, 332] width 10 height 10
click at [614, 330] on div at bounding box center [612, 332] width 13 height 10
click at [607, 330] on icon "link" at bounding box center [612, 332] width 10 height 10
drag, startPoint x: 775, startPoint y: 78, endPoint x: 642, endPoint y: 80, distance: 133.0
click at [642, 79] on div "Friedenauer Höhe Abgeschlossen [STREET_ADDRESS] KondorWessels Transport 6.9 Mit…" at bounding box center [864, 204] width 452 height 295
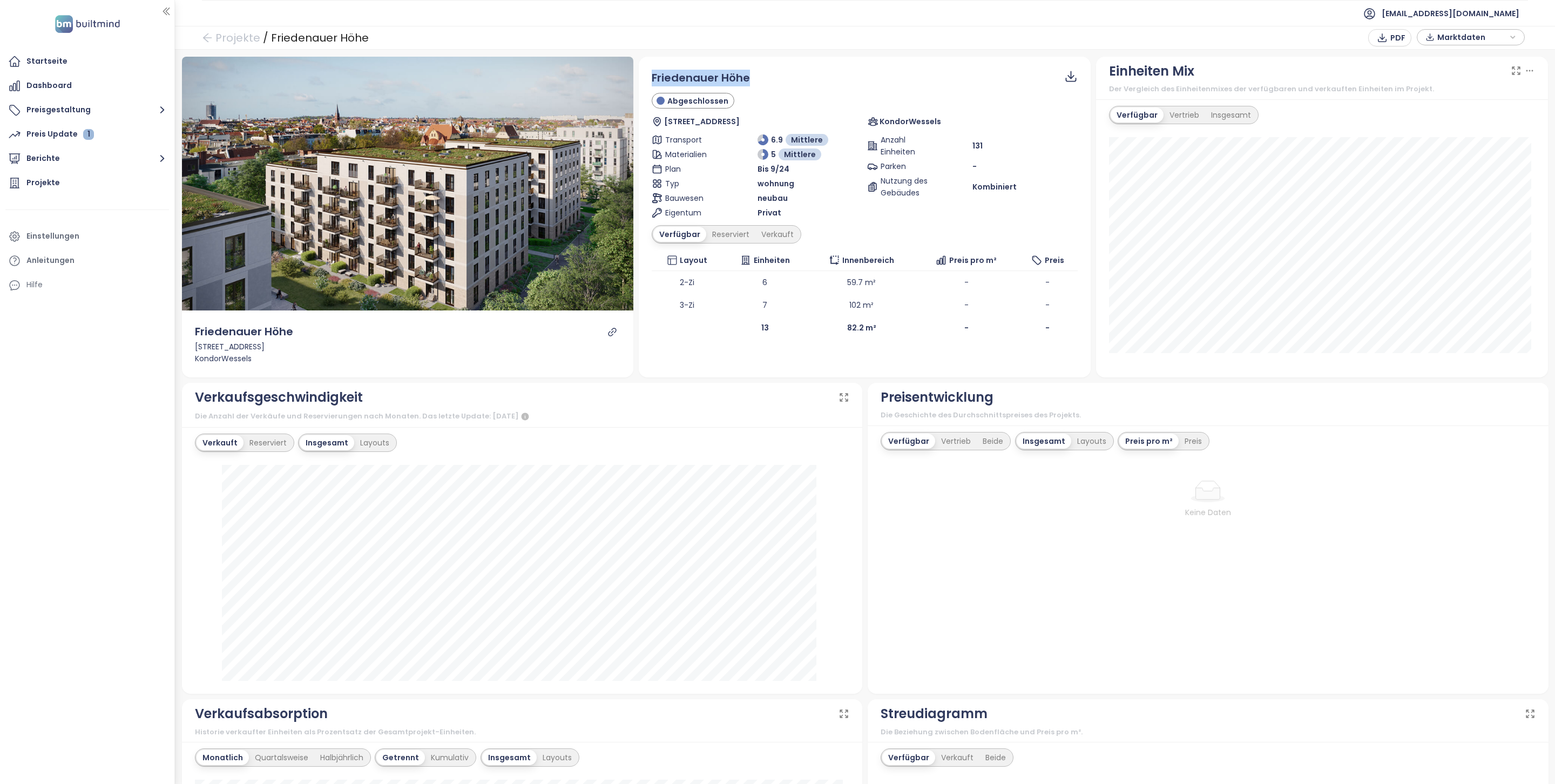
copy span "Friedenauer Höhe"
